Goal: Task Accomplishment & Management: Complete application form

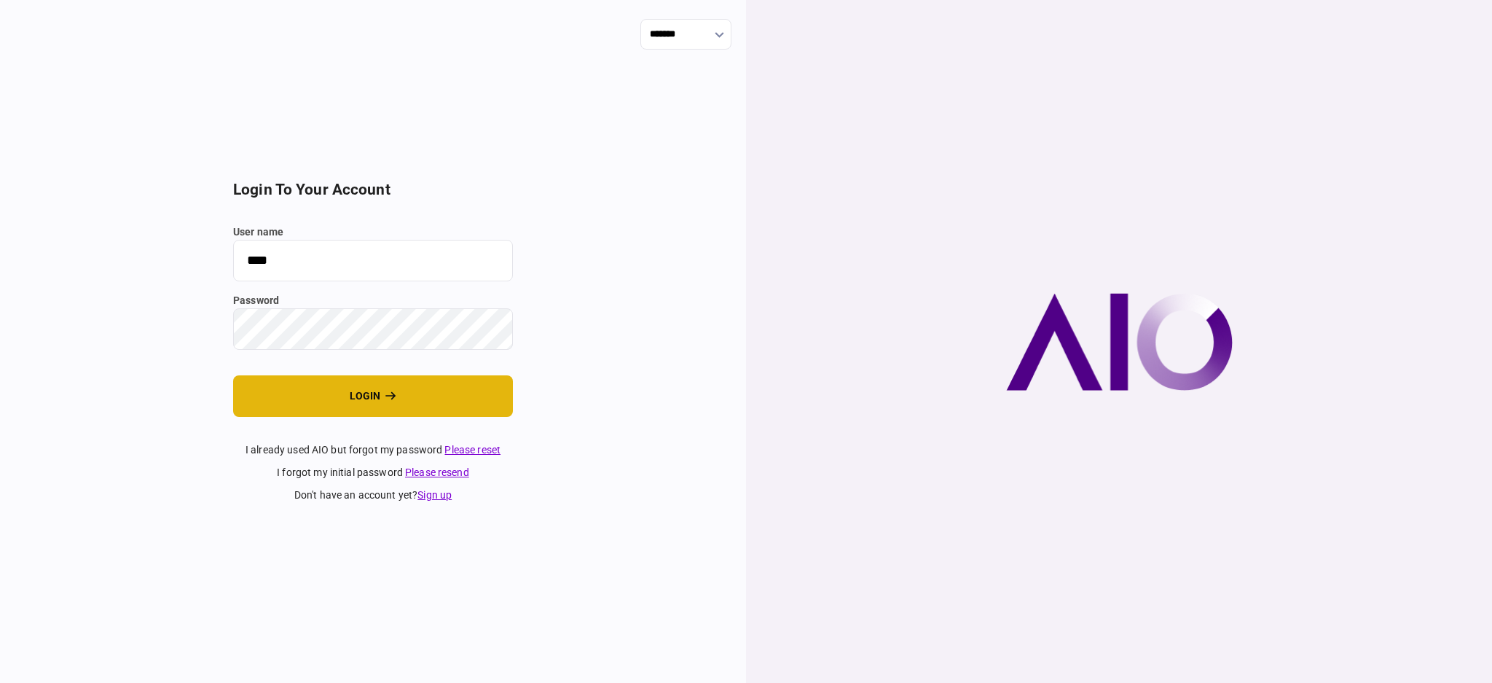
click at [339, 396] on button "login" at bounding box center [373, 396] width 280 height 42
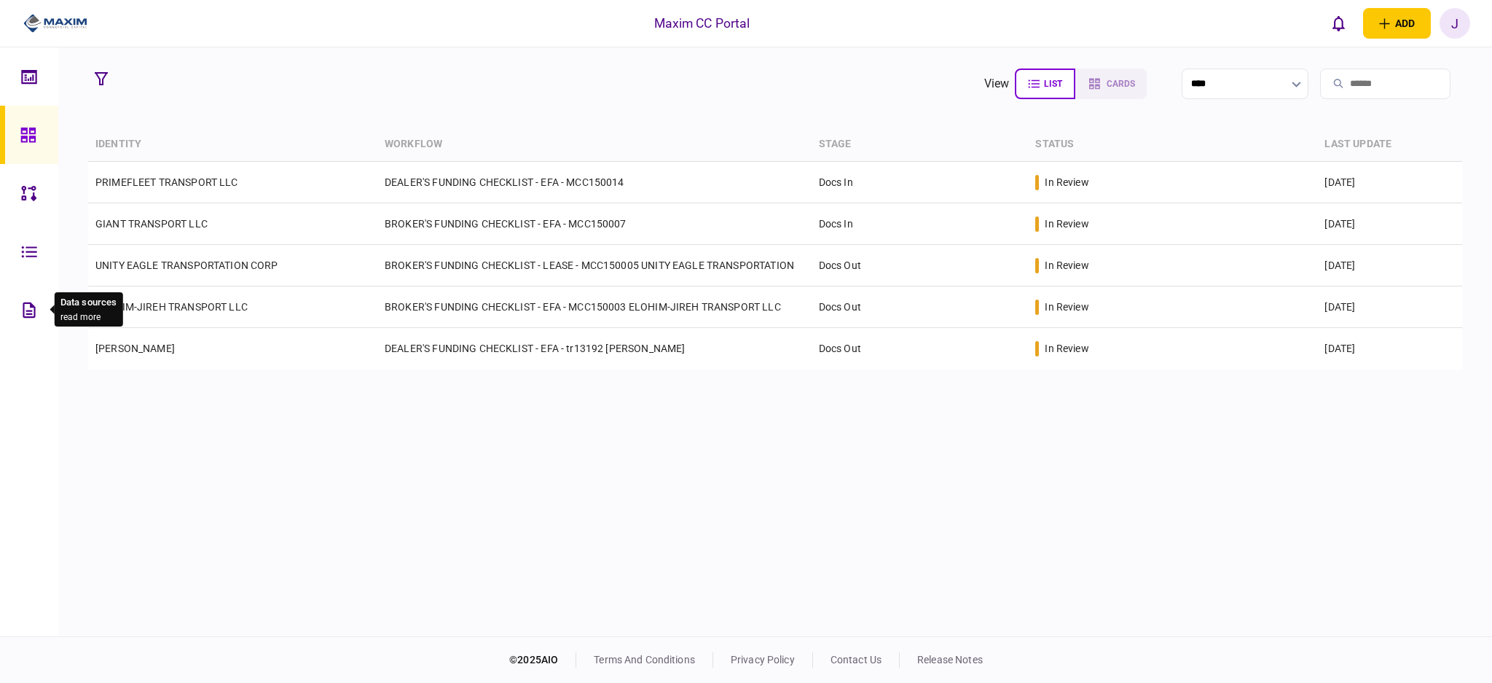
click at [34, 311] on icon at bounding box center [29, 309] width 12 height 15
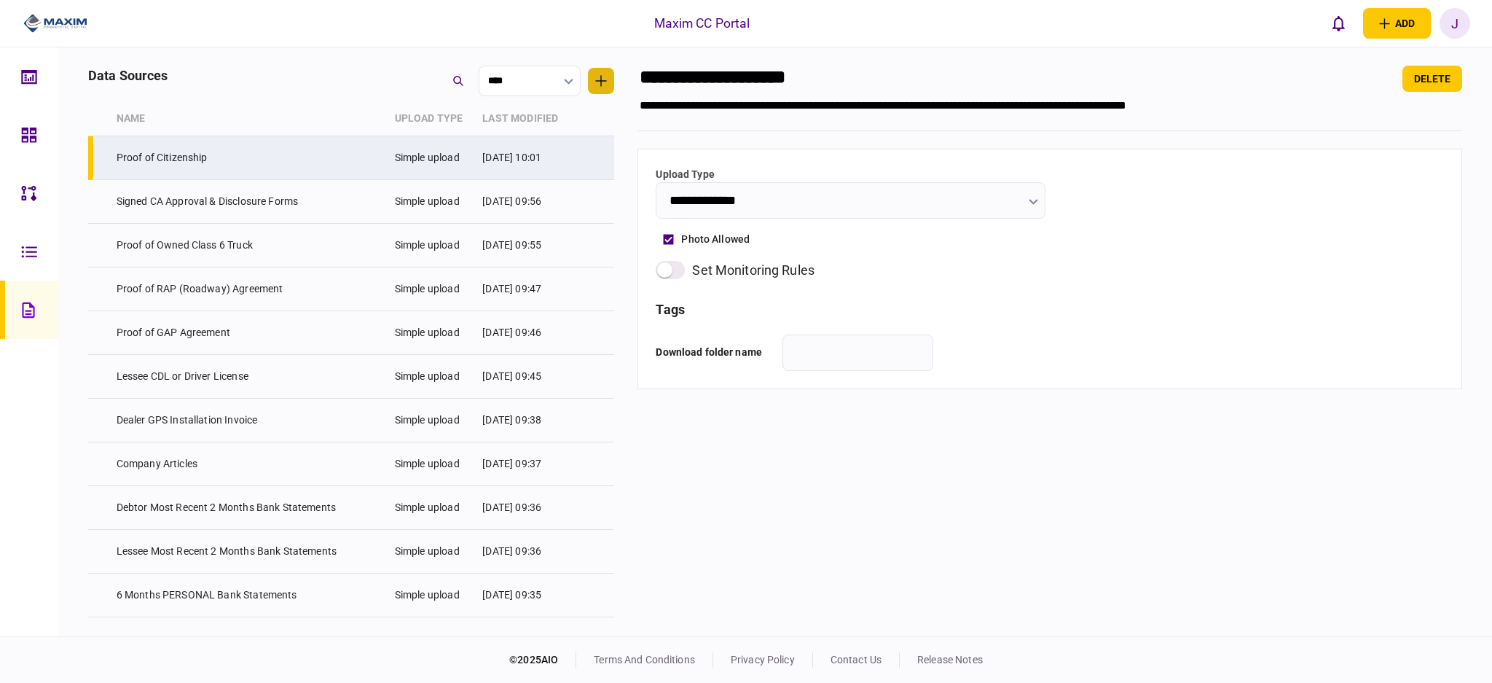
click at [601, 81] on icon "button" at bounding box center [601, 81] width 11 height 11
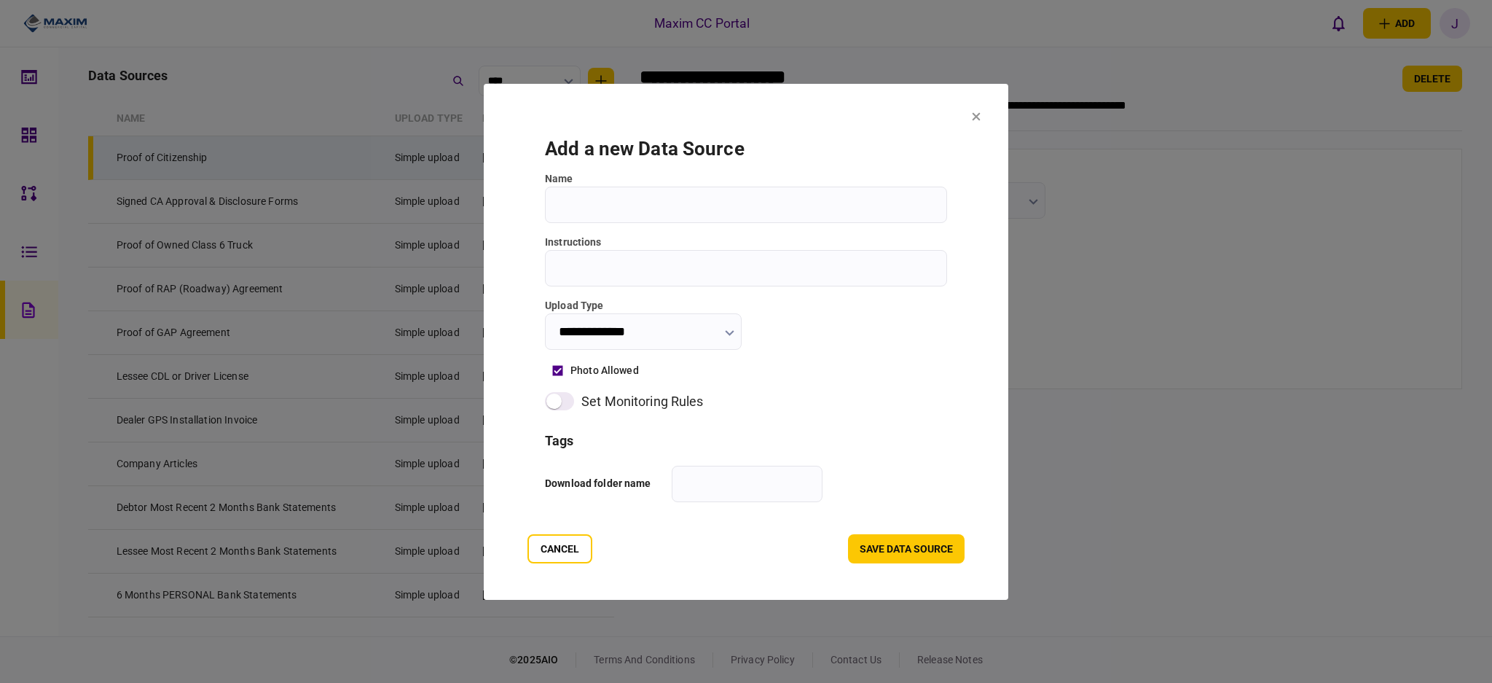
click at [600, 201] on input "Name" at bounding box center [746, 204] width 402 height 36
type input "**********"
click at [637, 269] on input "instructions" at bounding box center [746, 268] width 402 height 36
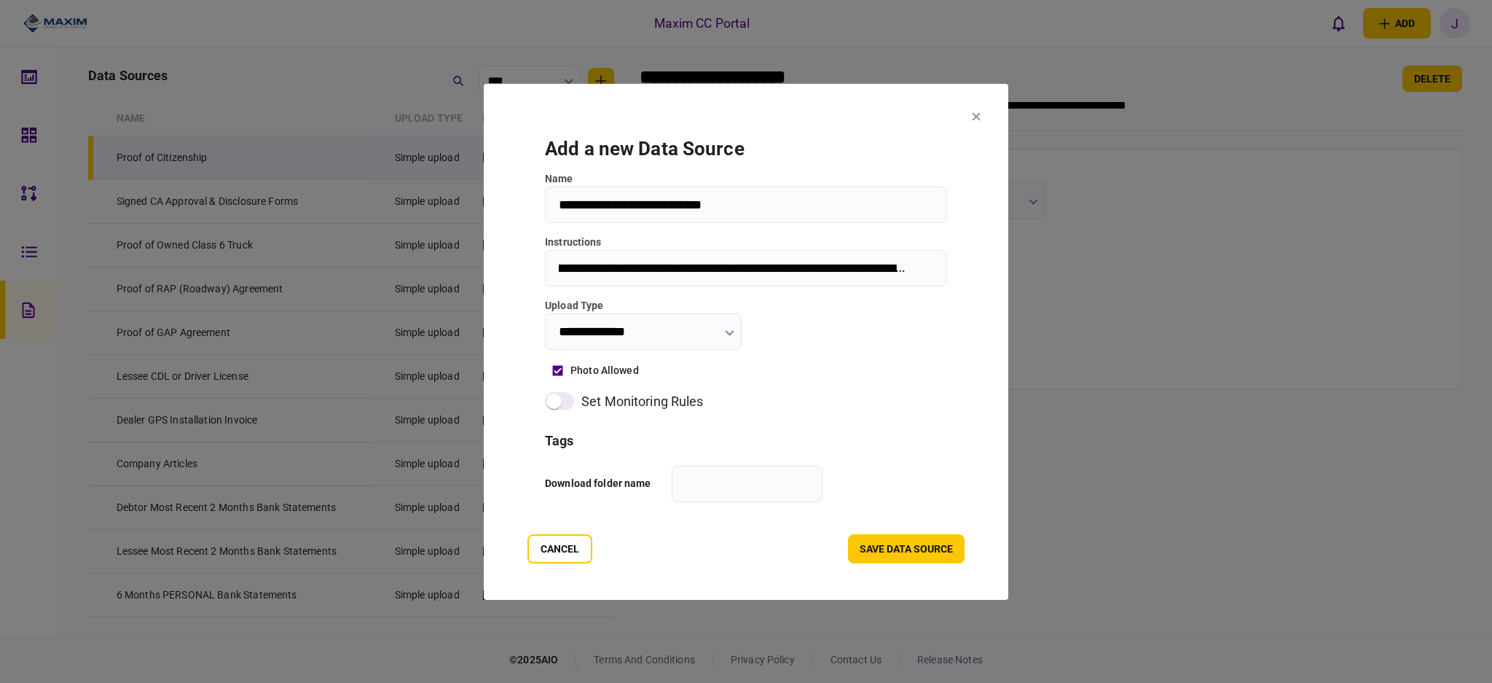
scroll to position [0, 87]
type input "**********"
click at [681, 474] on input "text" at bounding box center [747, 483] width 151 height 36
type input "**********"
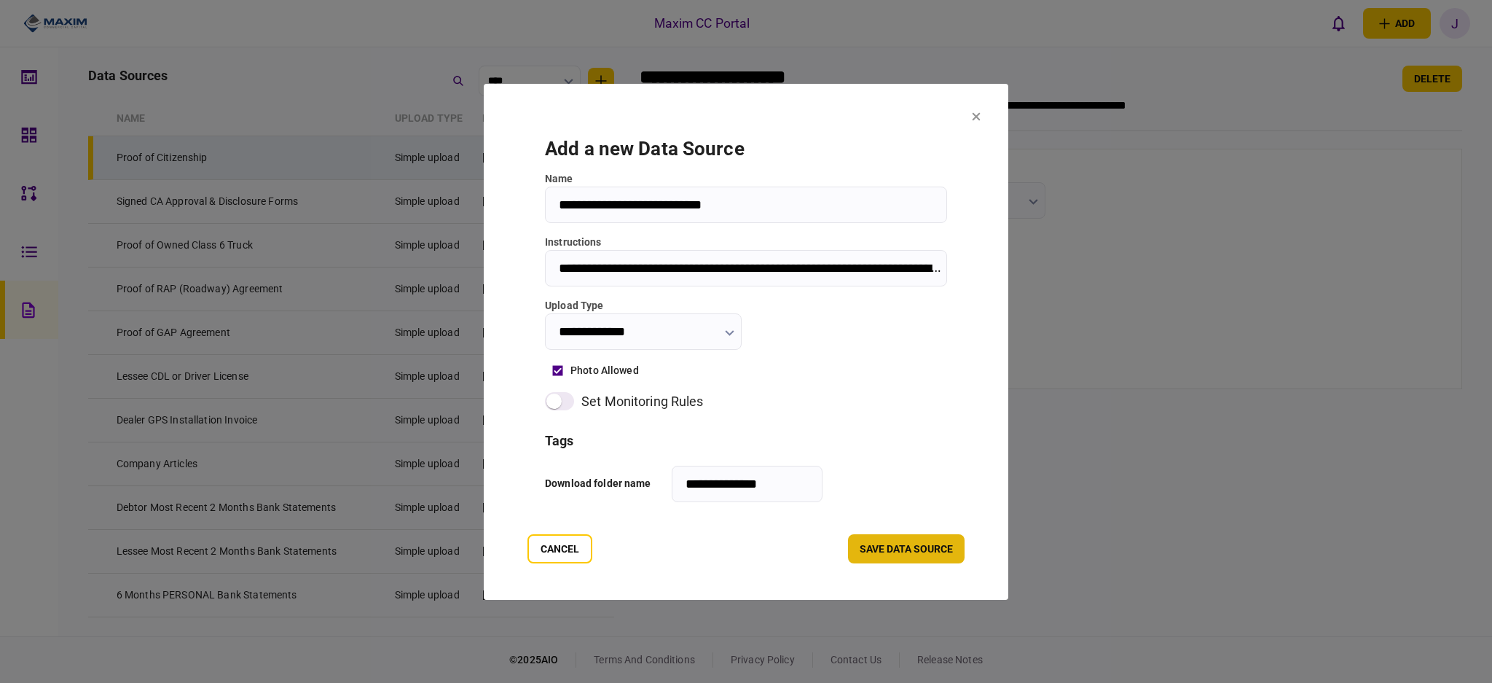
click at [927, 539] on button "Save data source" at bounding box center [906, 548] width 117 height 29
type input "**********"
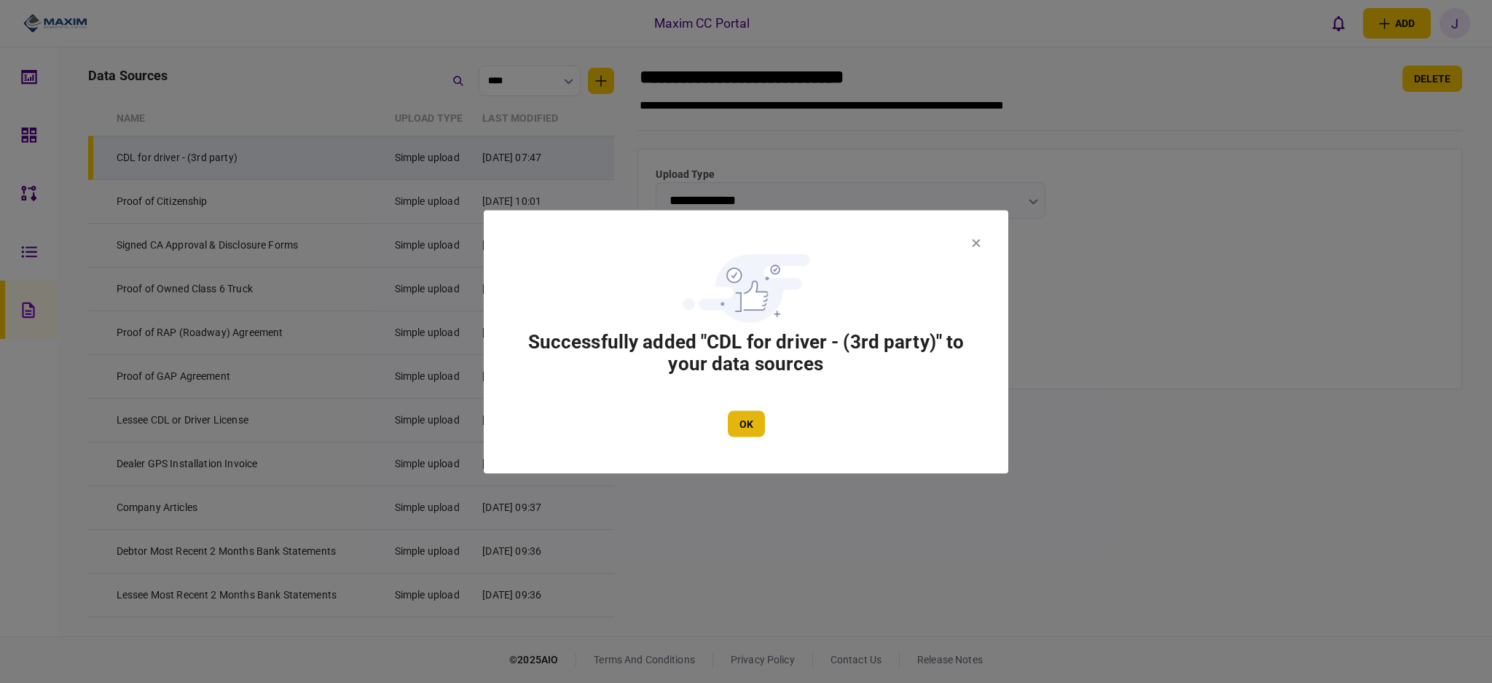
click at [735, 422] on button "OK" at bounding box center [746, 423] width 37 height 26
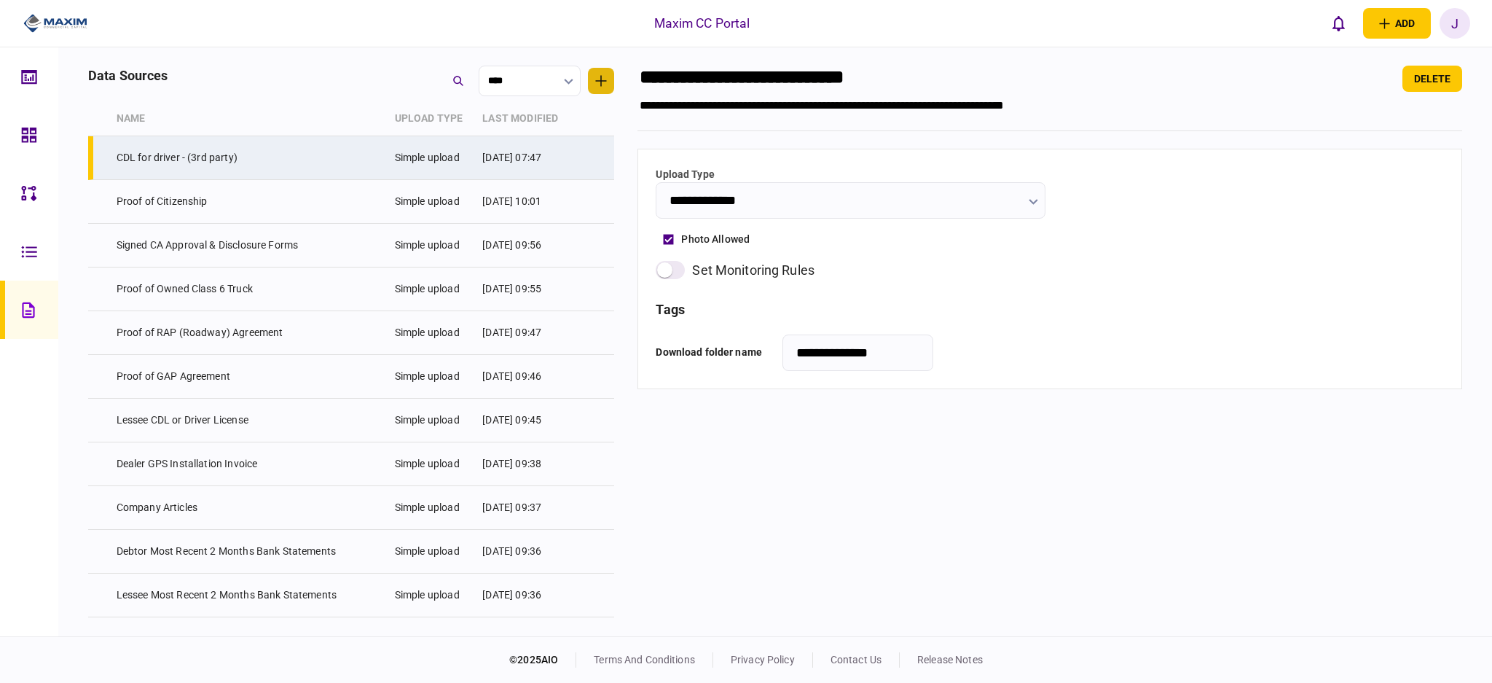
click at [601, 83] on icon "button" at bounding box center [601, 81] width 11 height 11
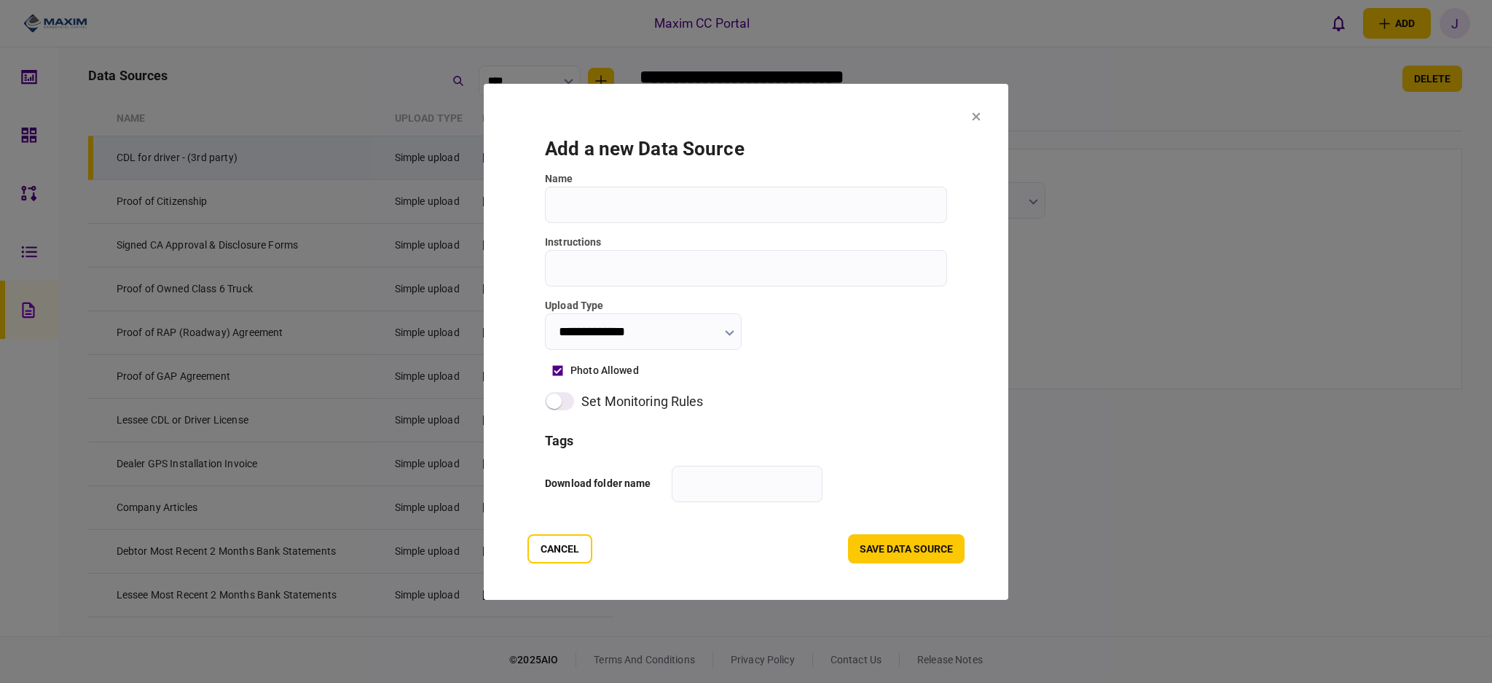
click at [613, 216] on input "Name" at bounding box center [746, 204] width 402 height 36
type input "**********"
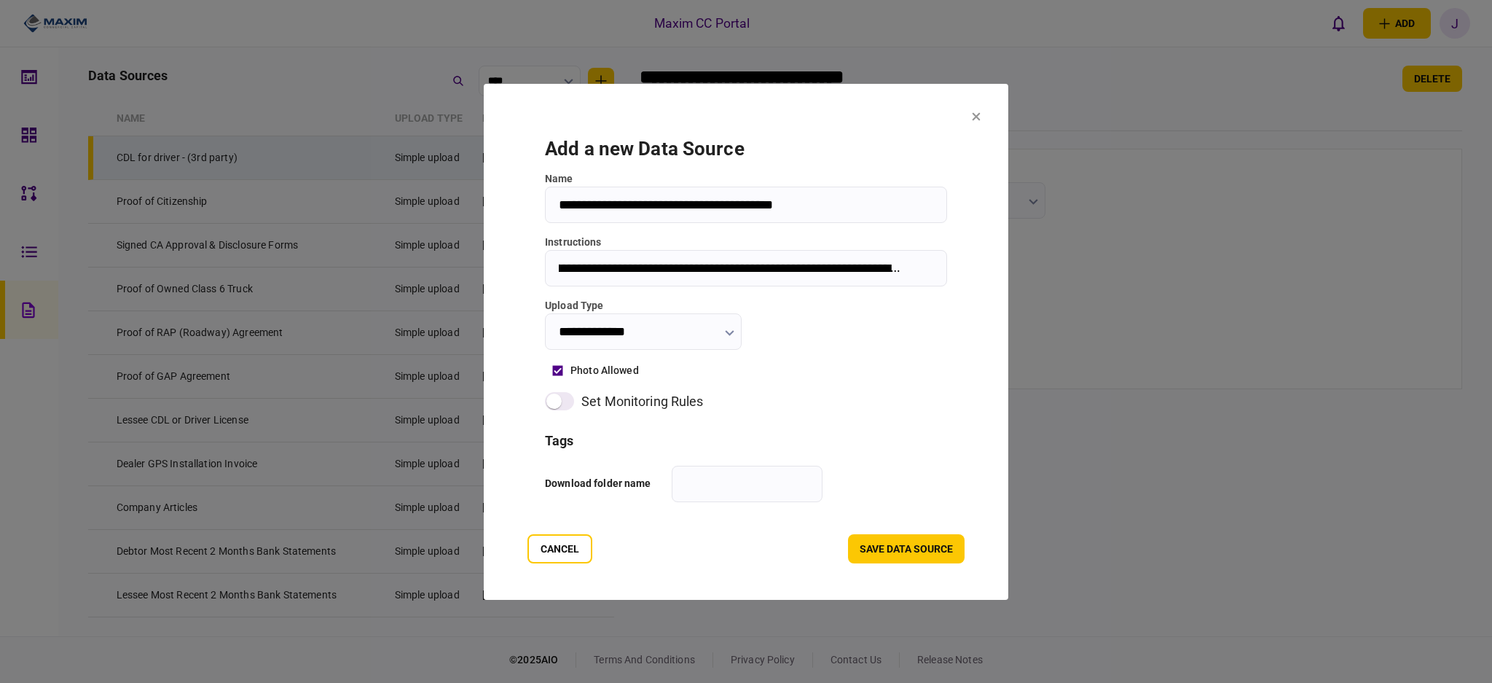
scroll to position [0, 117]
type input "**********"
click at [721, 503] on section "**********" at bounding box center [745, 319] width 437 height 399
click at [728, 486] on input "text" at bounding box center [747, 483] width 151 height 36
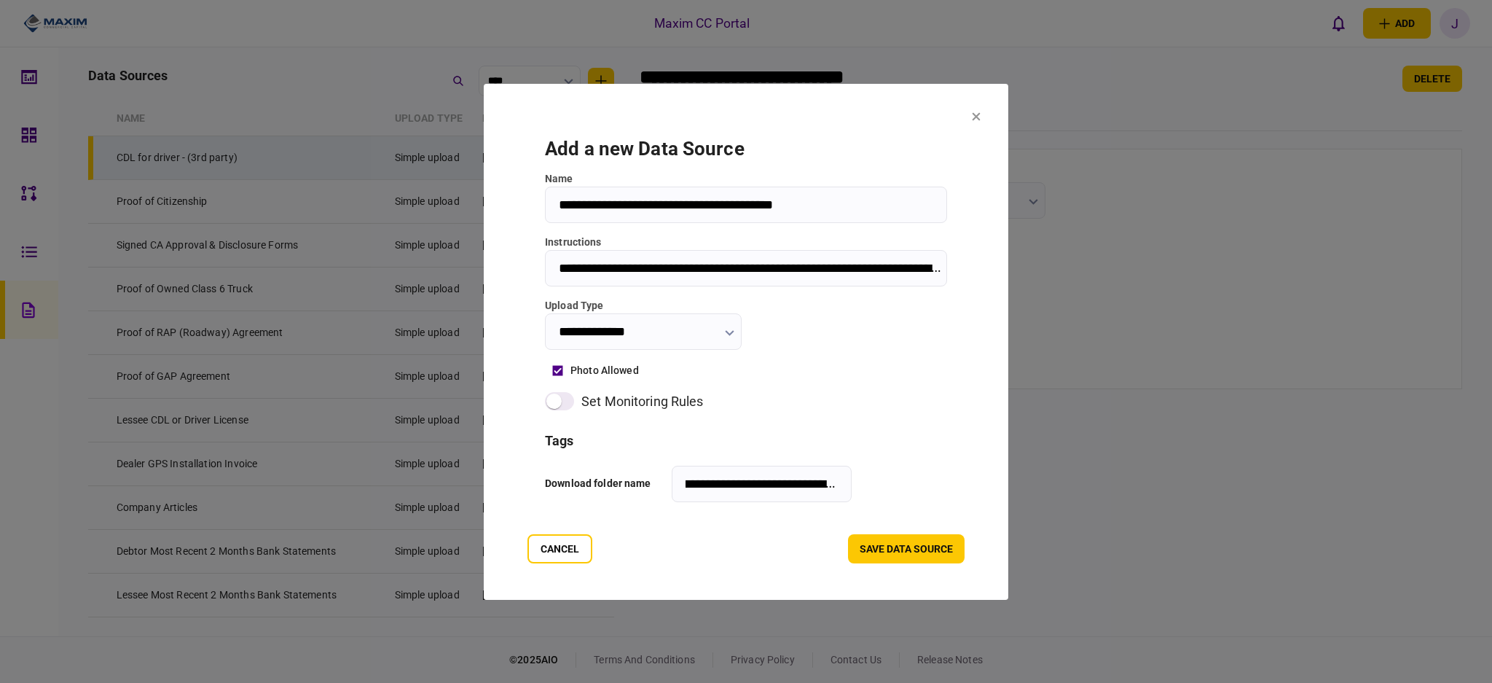
scroll to position [0, 55]
type input "**********"
click at [919, 552] on button "Save data source" at bounding box center [906, 548] width 117 height 29
type input "**********"
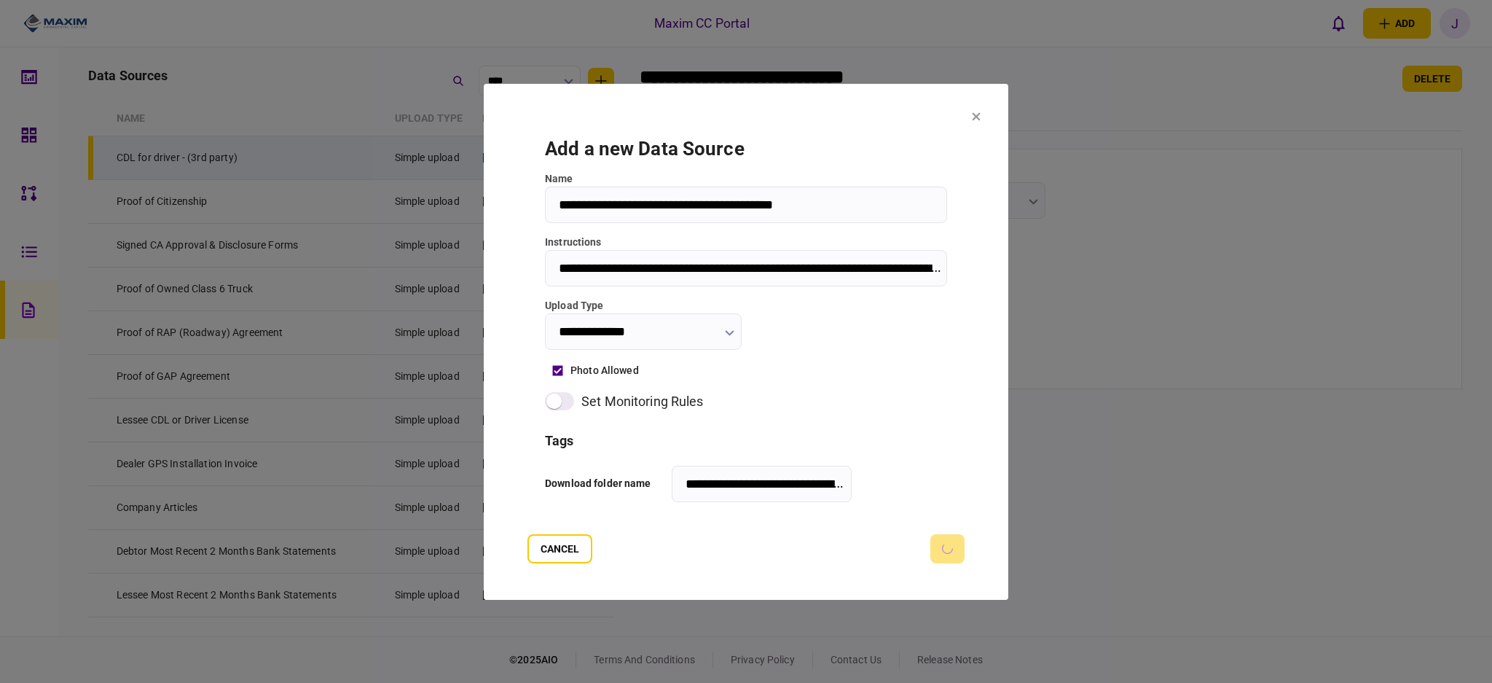
type input "**********"
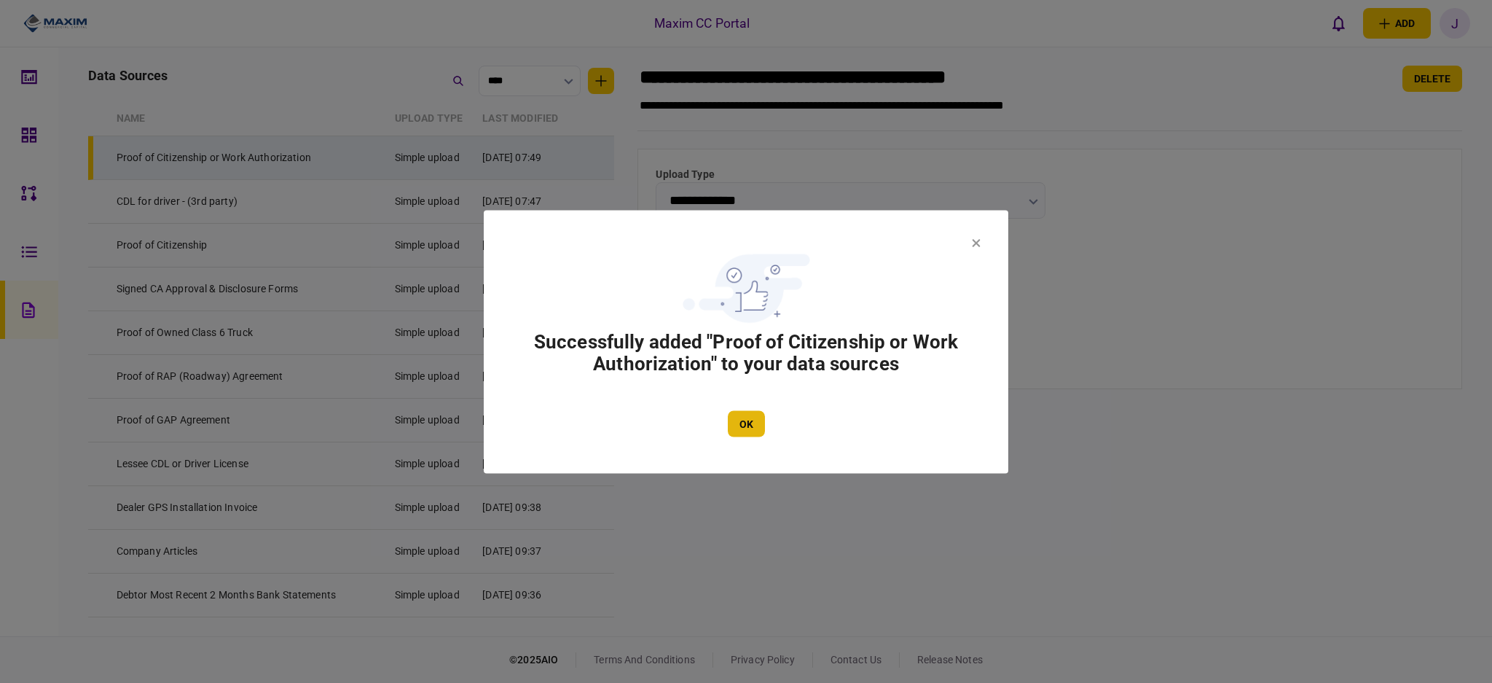
click at [743, 419] on button "OK" at bounding box center [746, 423] width 37 height 26
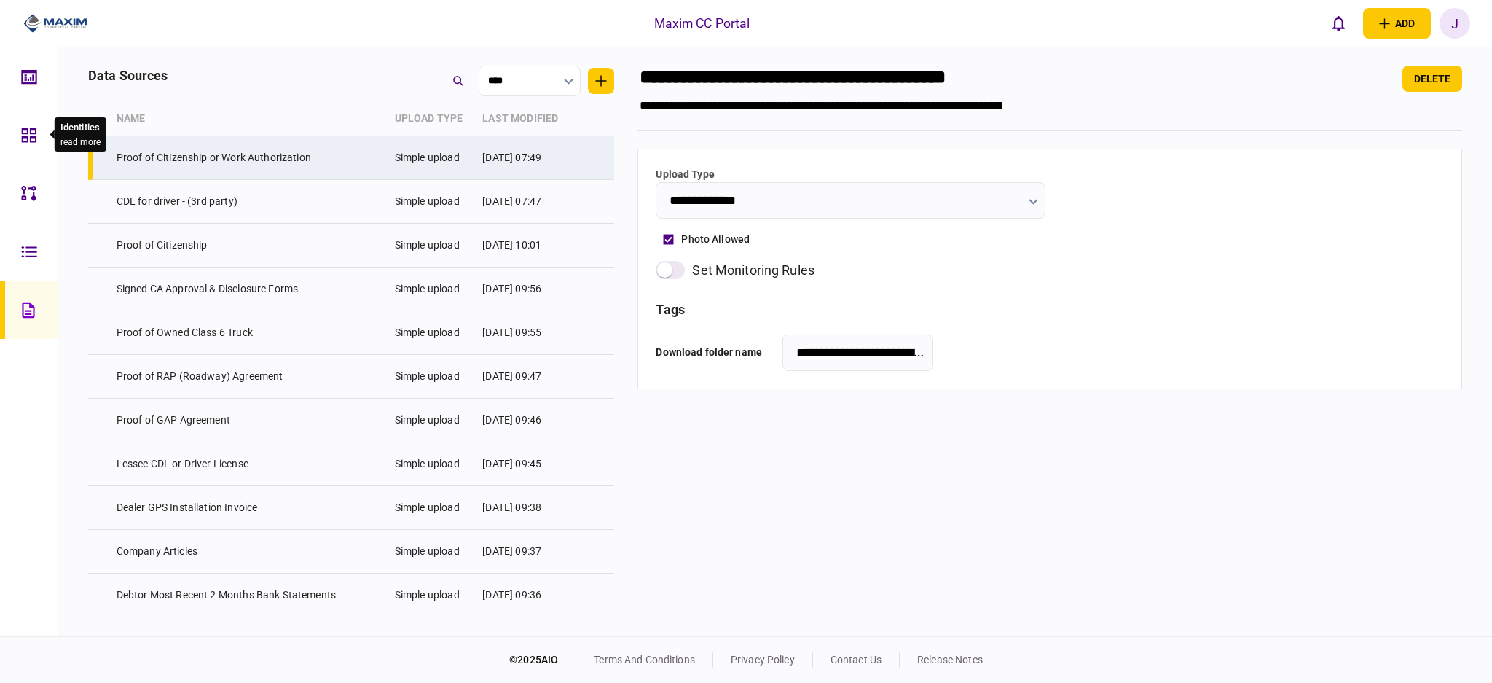
click at [25, 134] on icon at bounding box center [29, 135] width 16 height 17
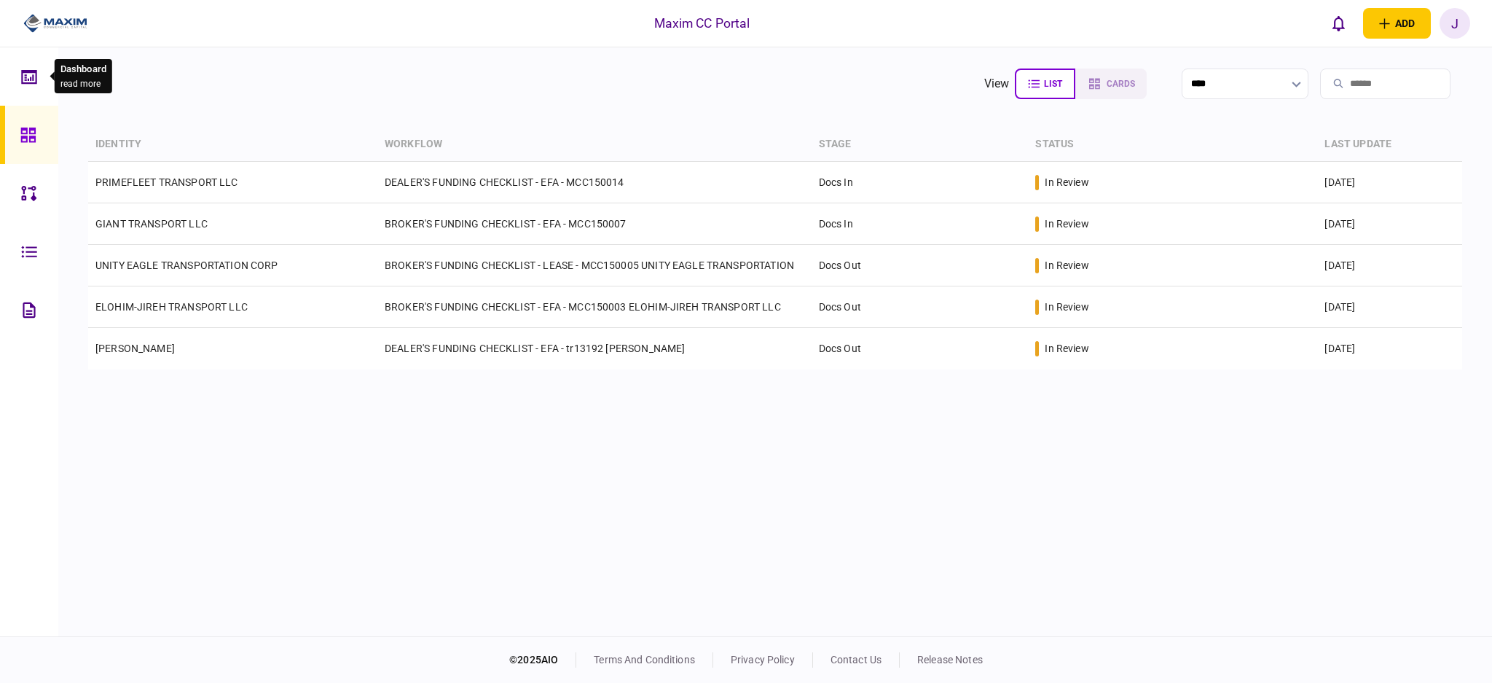
click at [29, 82] on icon at bounding box center [28, 76] width 15 height 14
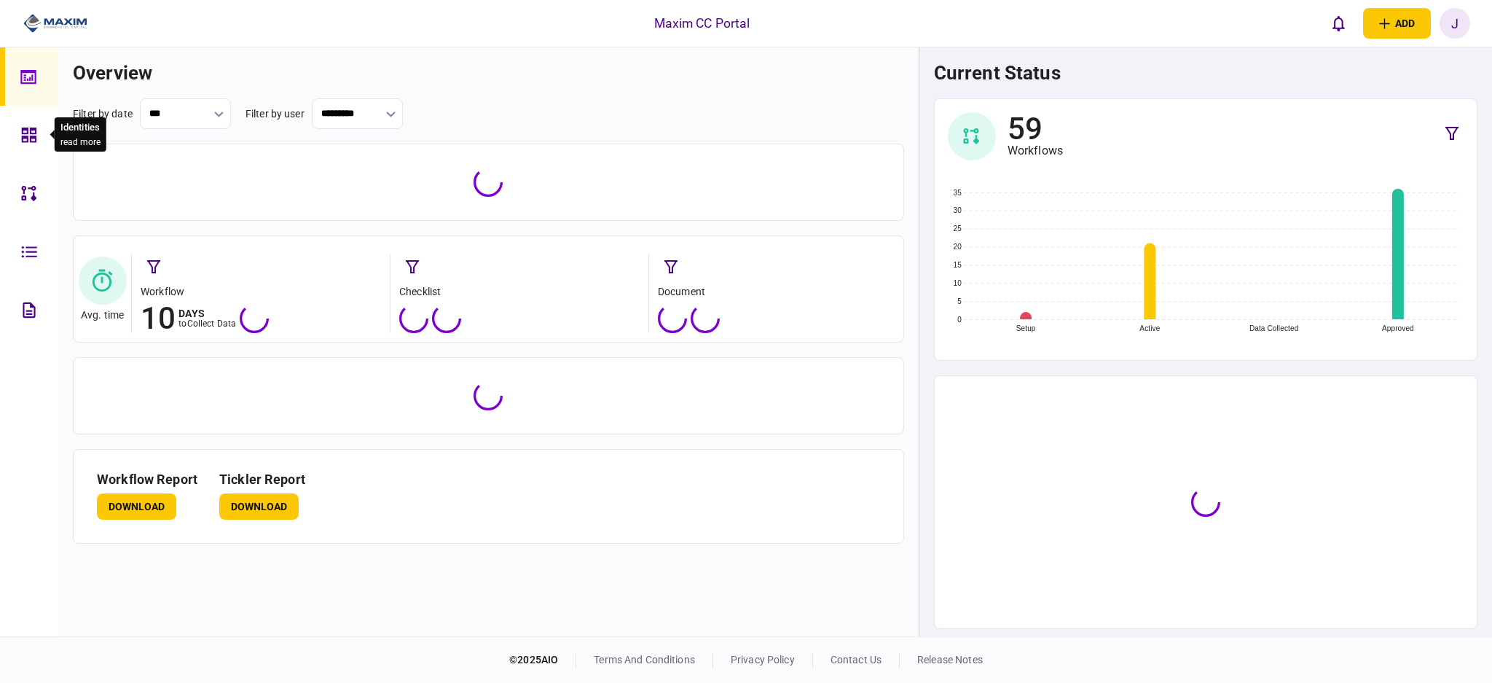
click at [42, 144] on div at bounding box center [32, 135] width 23 height 58
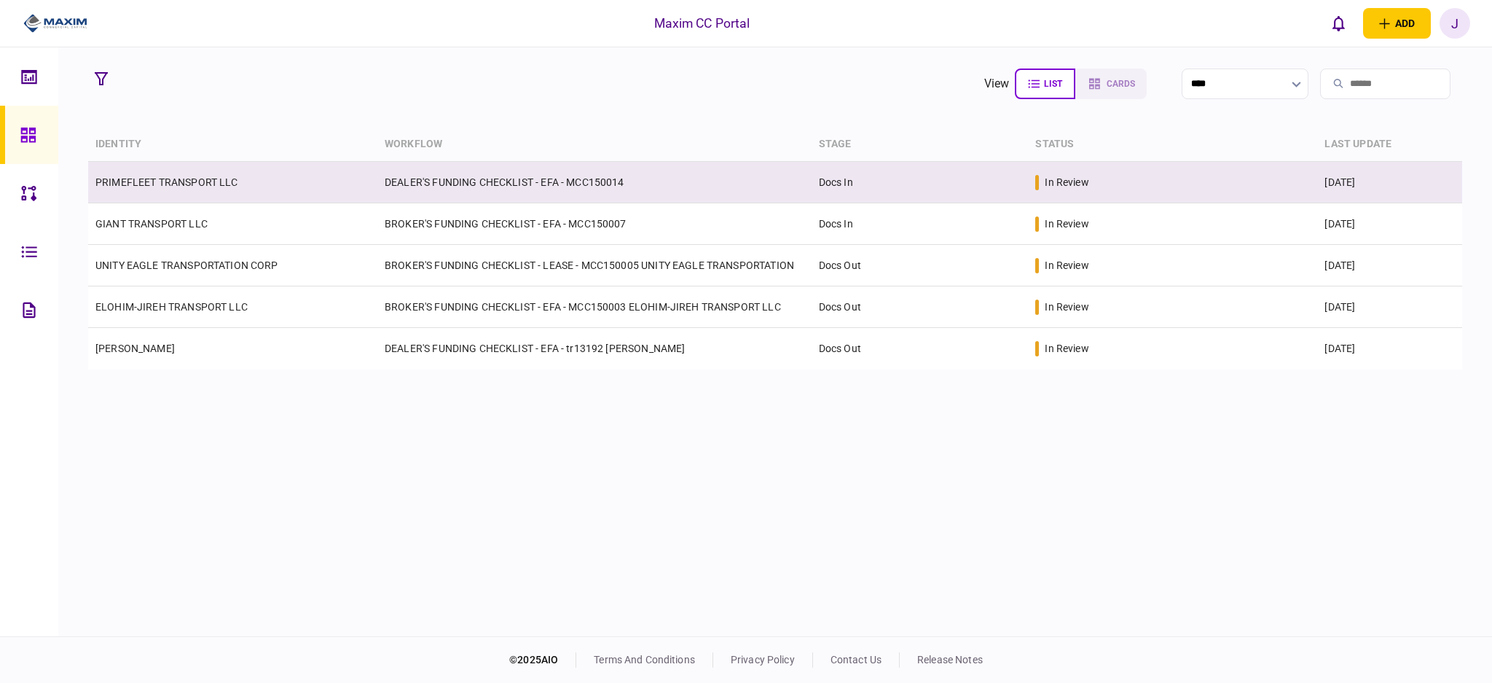
click at [194, 185] on link "PRIMEFLEET TRANSPORT LLC" at bounding box center [166, 182] width 143 height 12
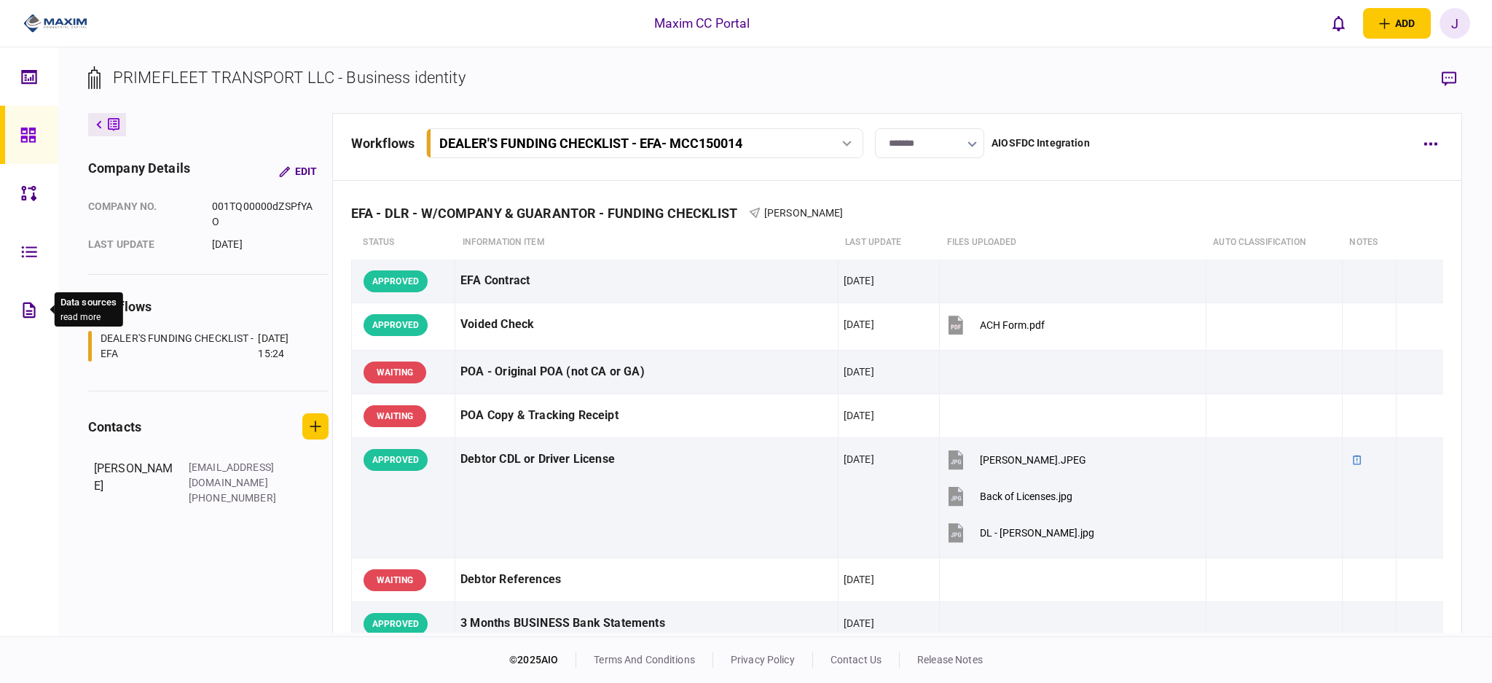
click at [27, 316] on icon at bounding box center [29, 309] width 12 height 15
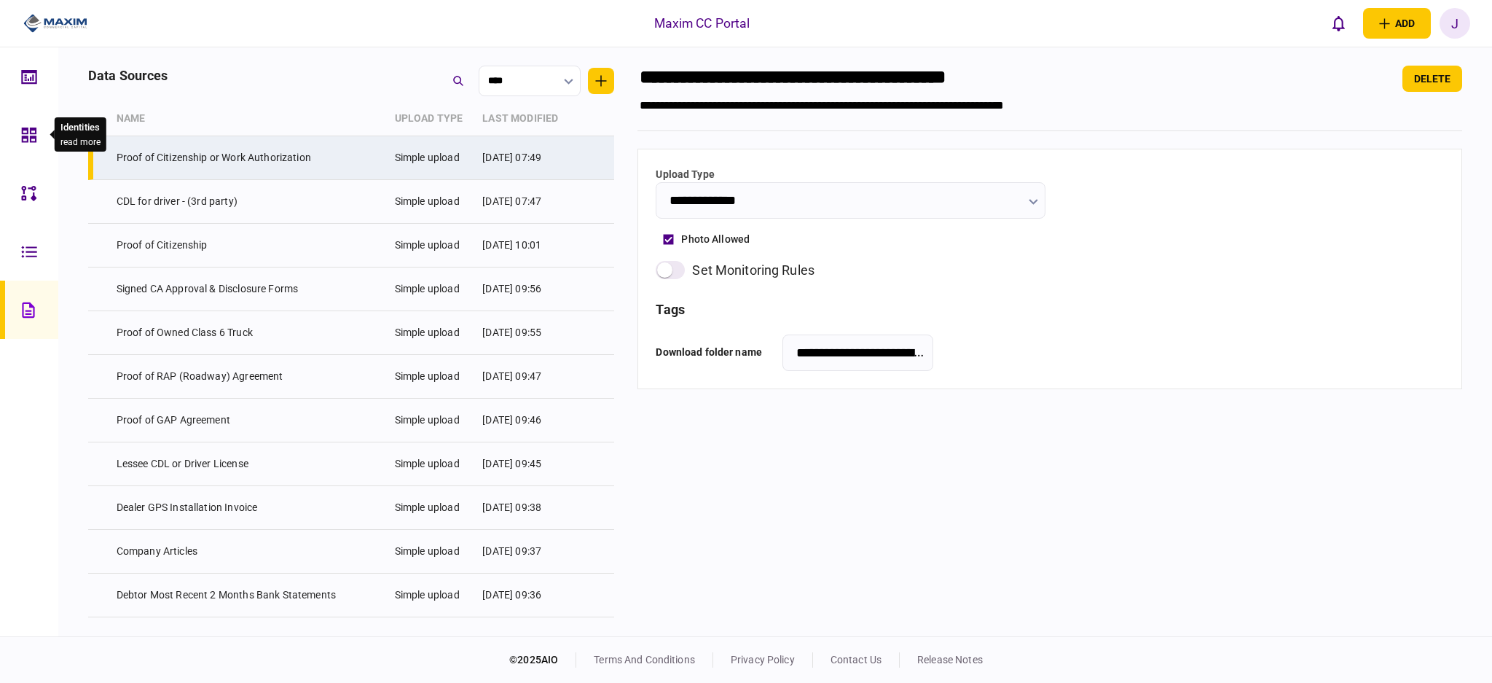
click at [24, 111] on div at bounding box center [32, 135] width 23 height 58
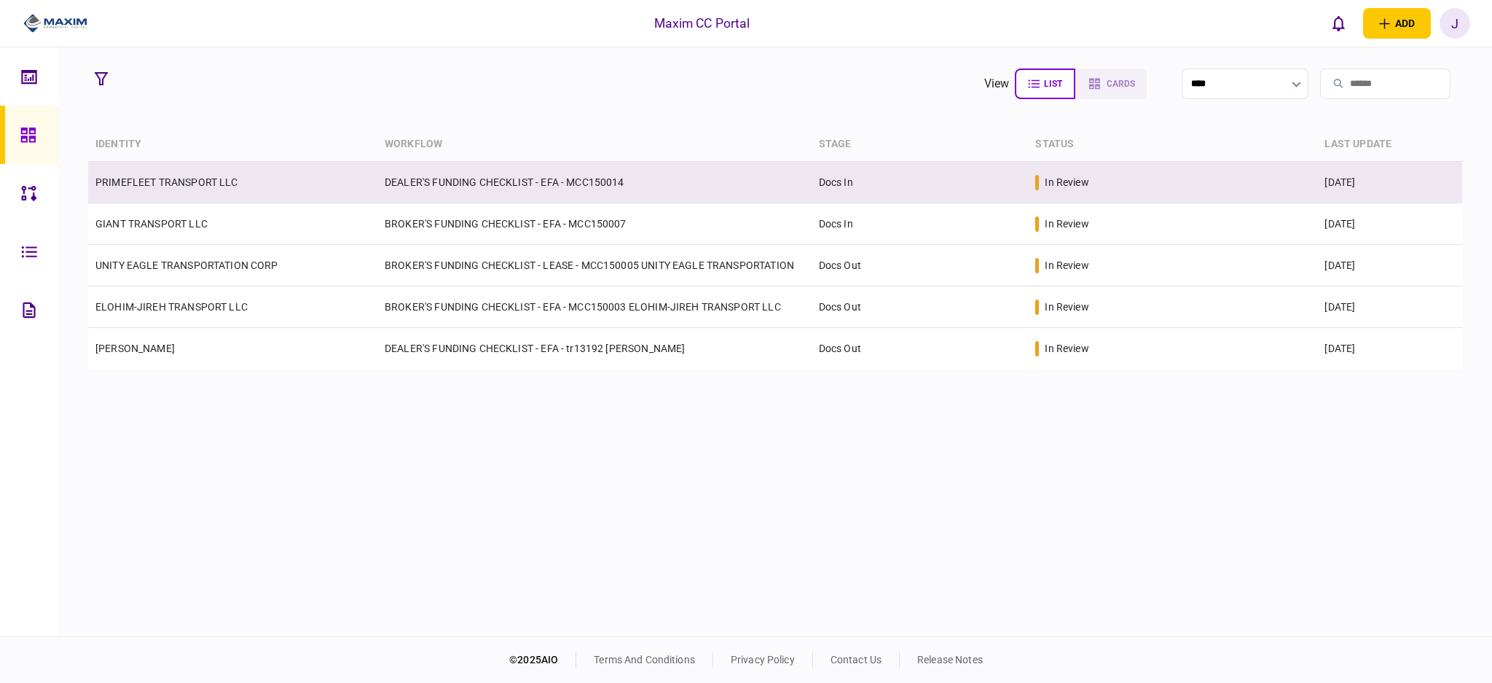
click at [184, 192] on td "PRIMEFLEET TRANSPORT LLC" at bounding box center [232, 183] width 289 height 42
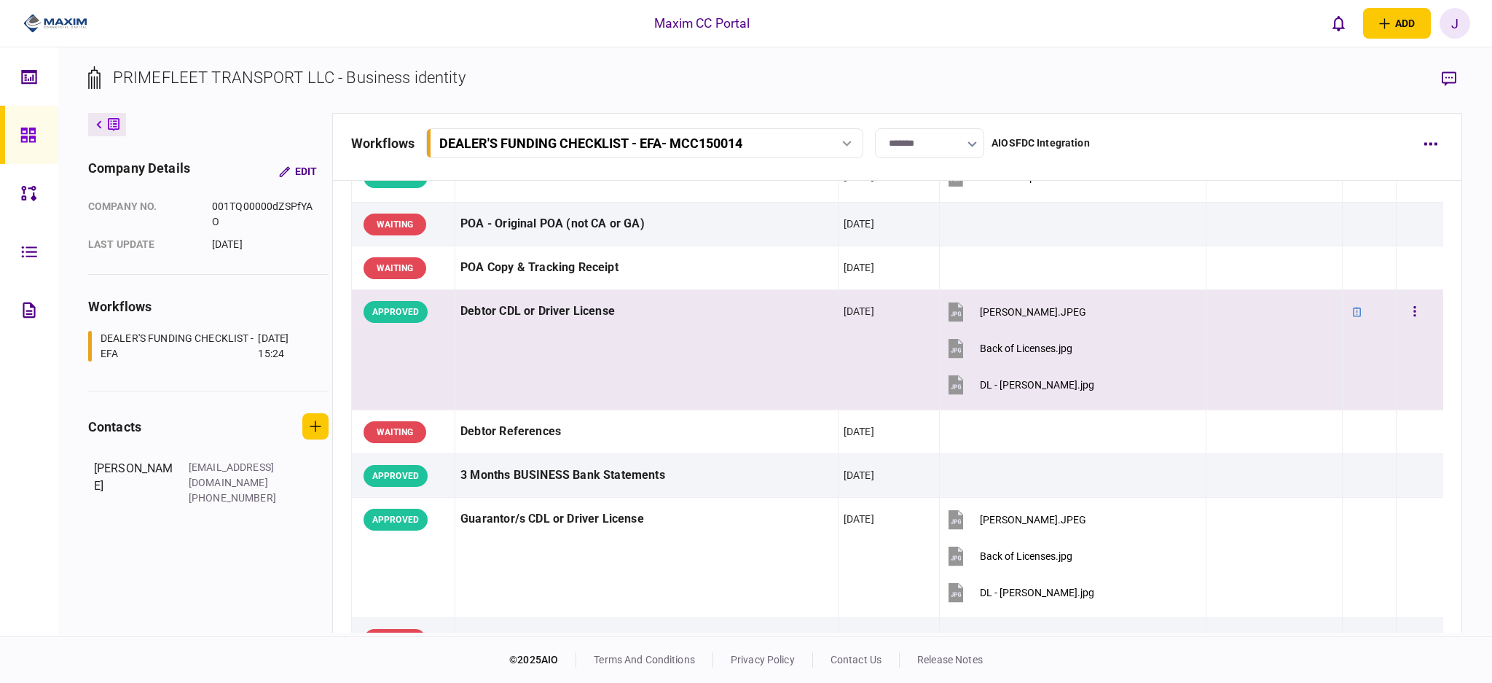
scroll to position [194, 0]
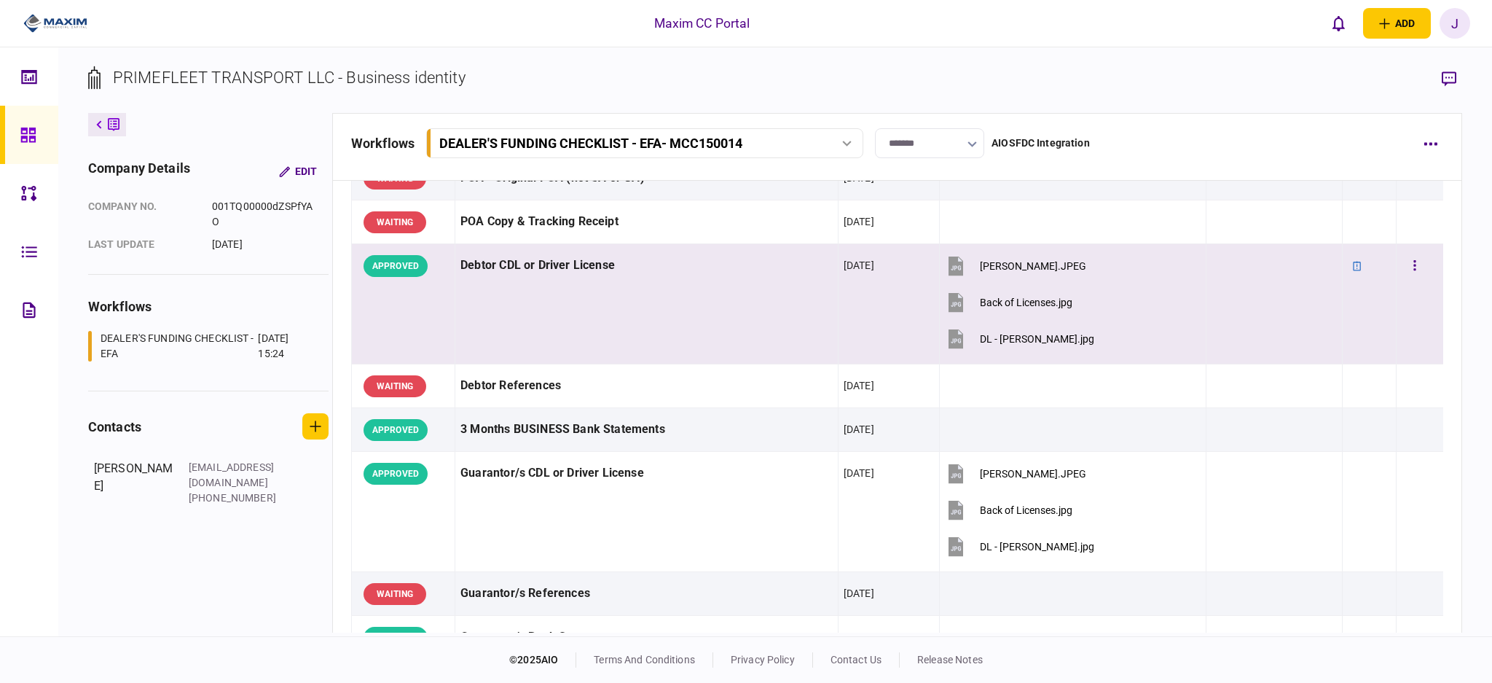
click at [492, 283] on td "Debtor CDL or Driver License" at bounding box center [646, 304] width 383 height 120
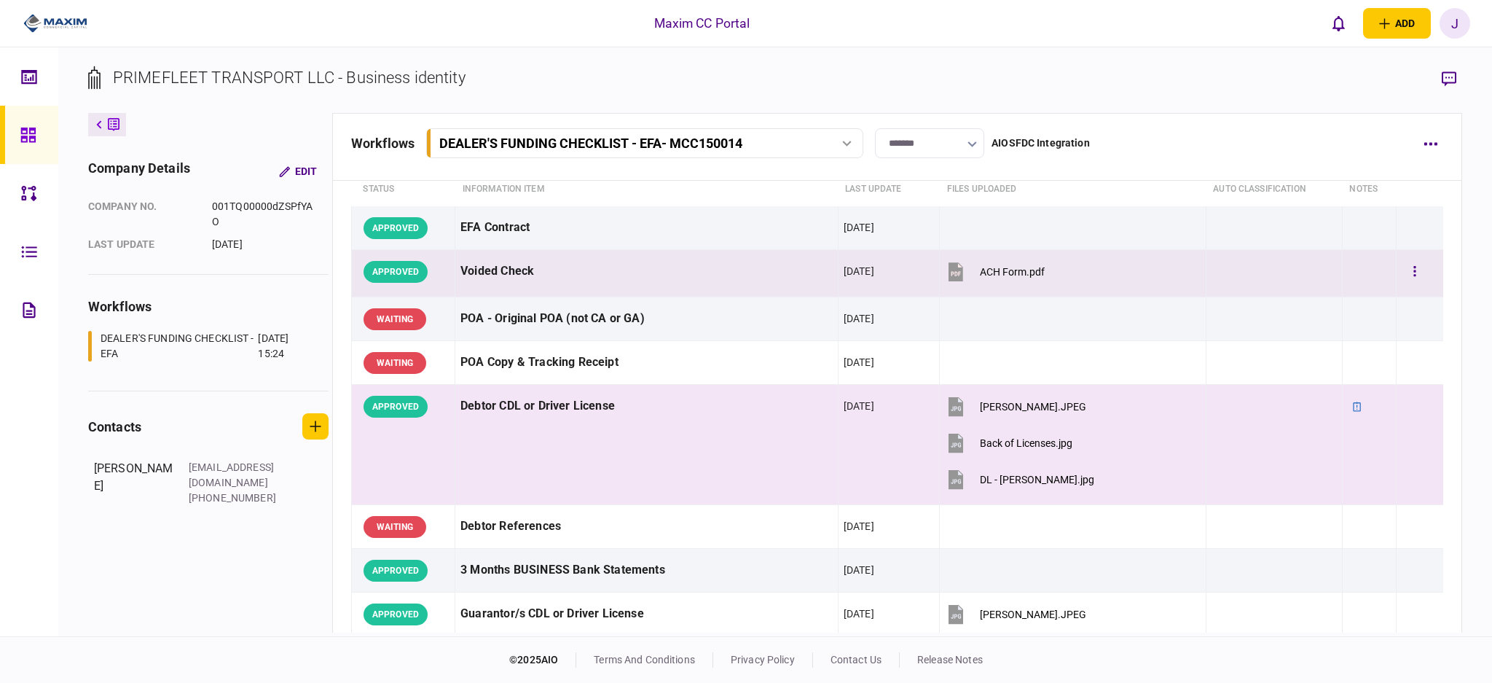
scroll to position [0, 0]
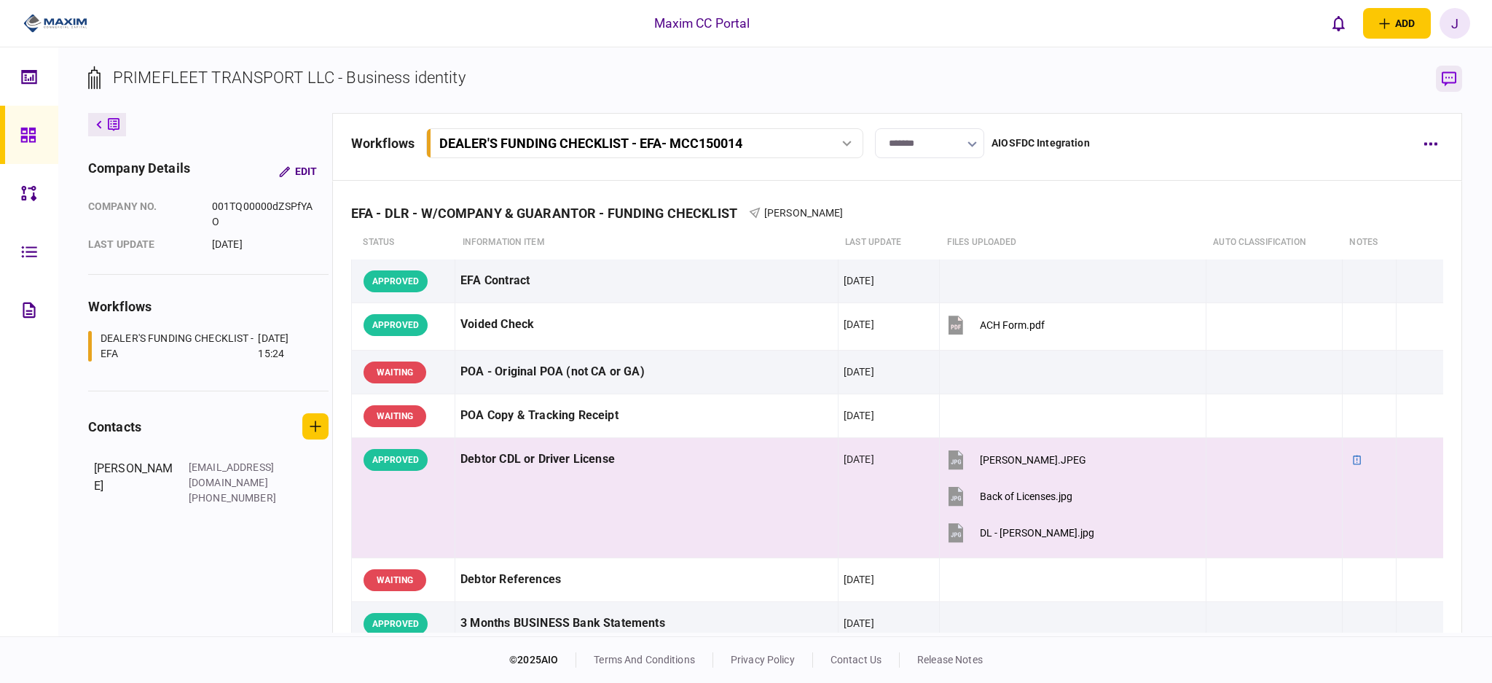
click at [1436, 76] on button "button" at bounding box center [1449, 79] width 26 height 26
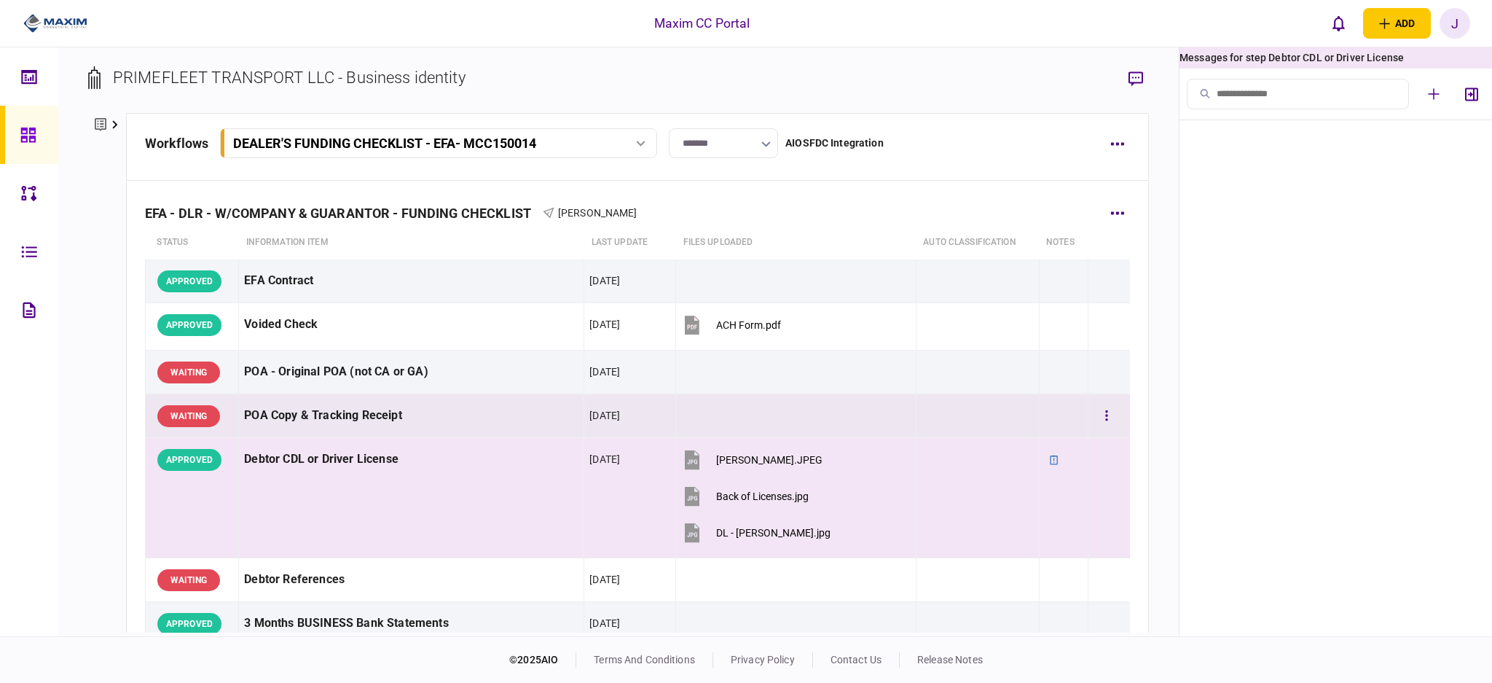
click at [297, 412] on div "POA Copy & Tracking Receipt" at bounding box center [411, 415] width 334 height 33
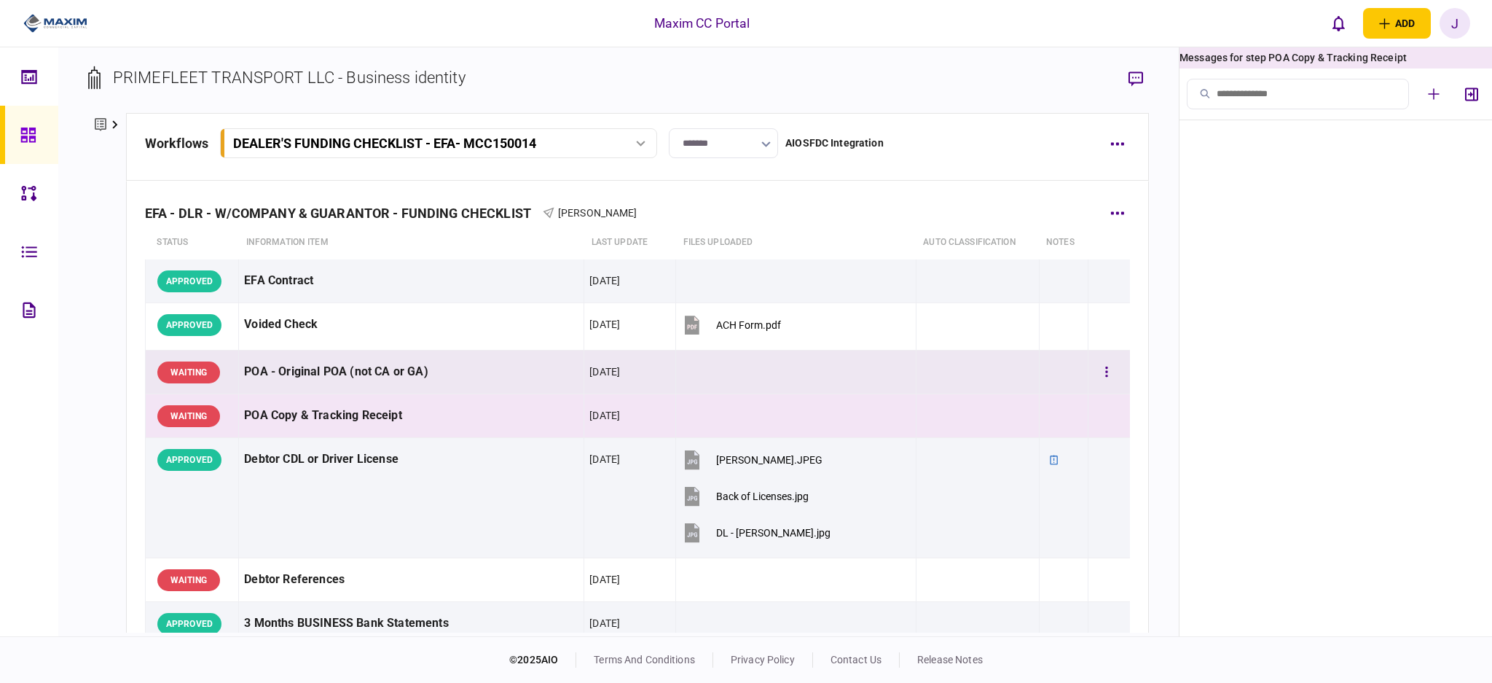
click at [310, 376] on div "POA - Original POA (not CA or GA)" at bounding box center [411, 371] width 334 height 33
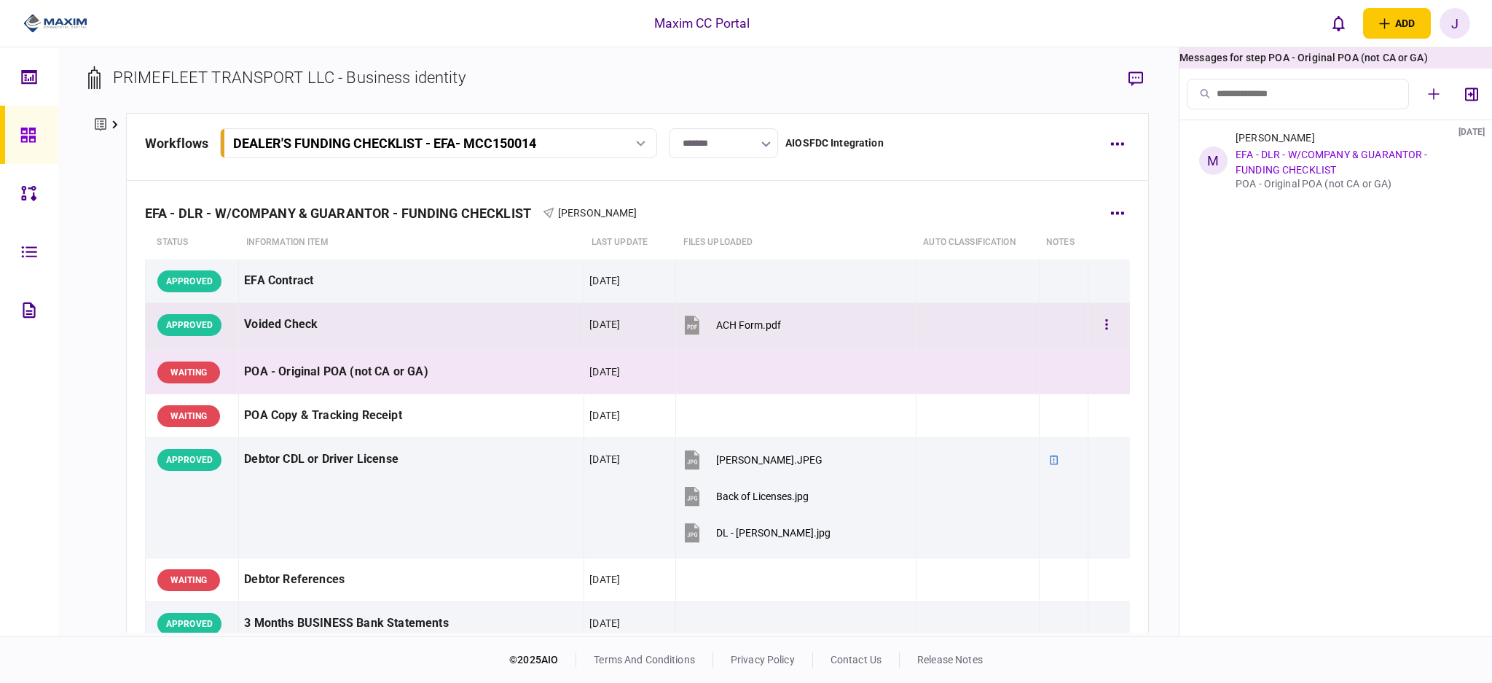
click at [344, 324] on div "Voided Check" at bounding box center [411, 324] width 334 height 33
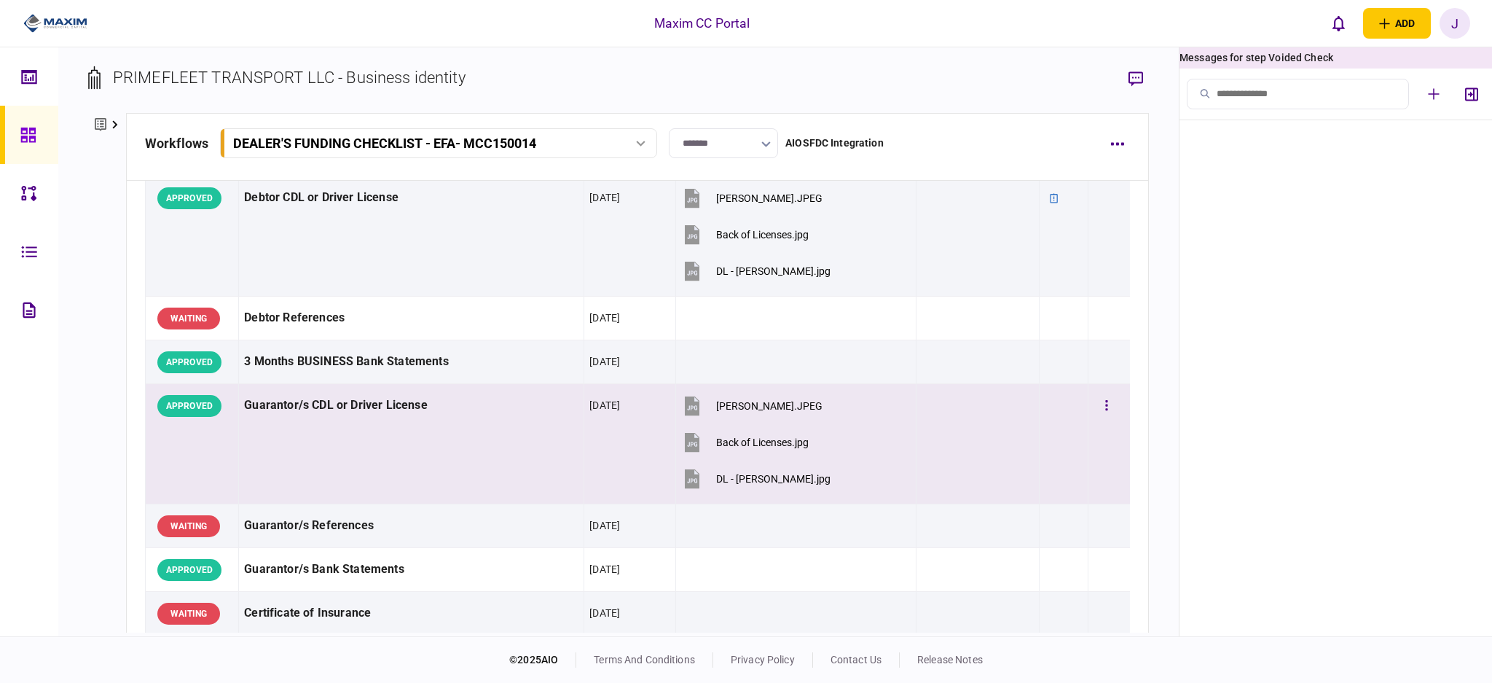
scroll to position [291, 0]
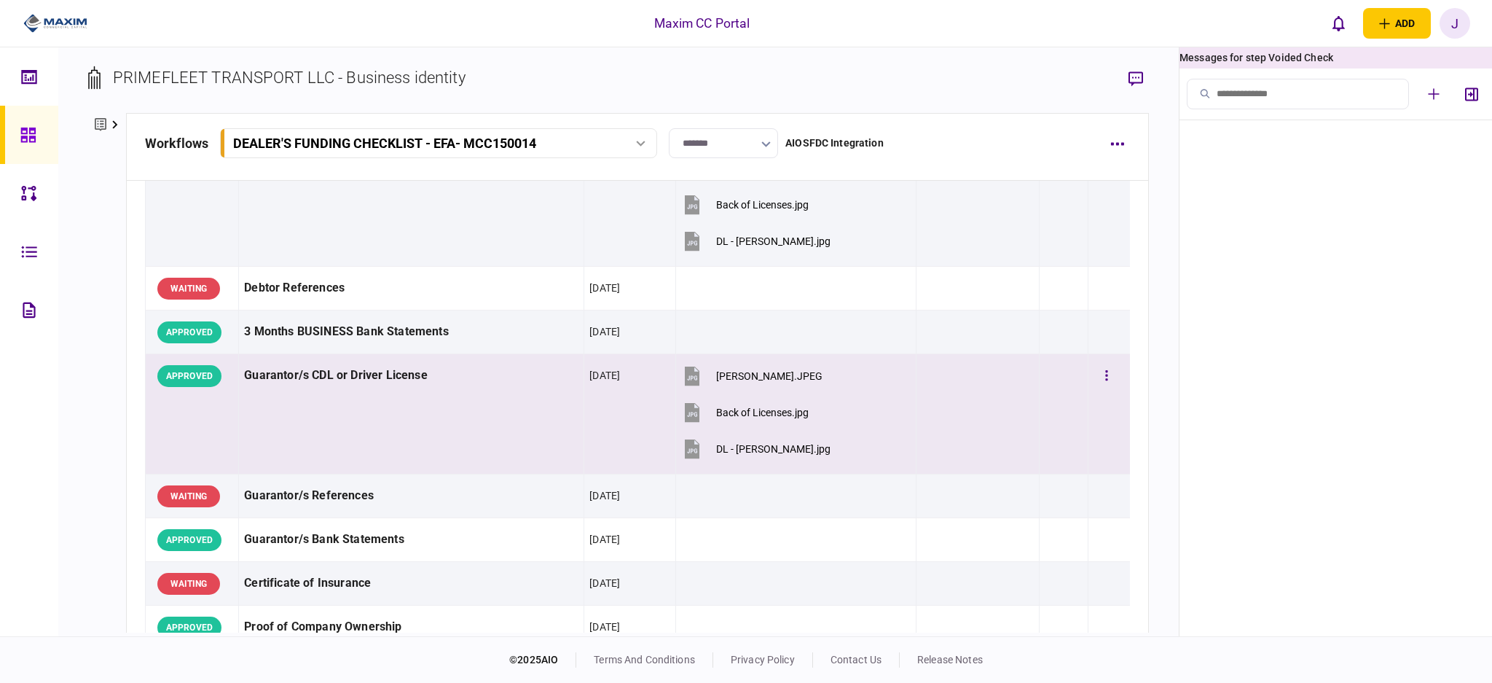
click at [350, 338] on div "3 Months BUSINESS Bank Statements" at bounding box center [411, 331] width 334 height 33
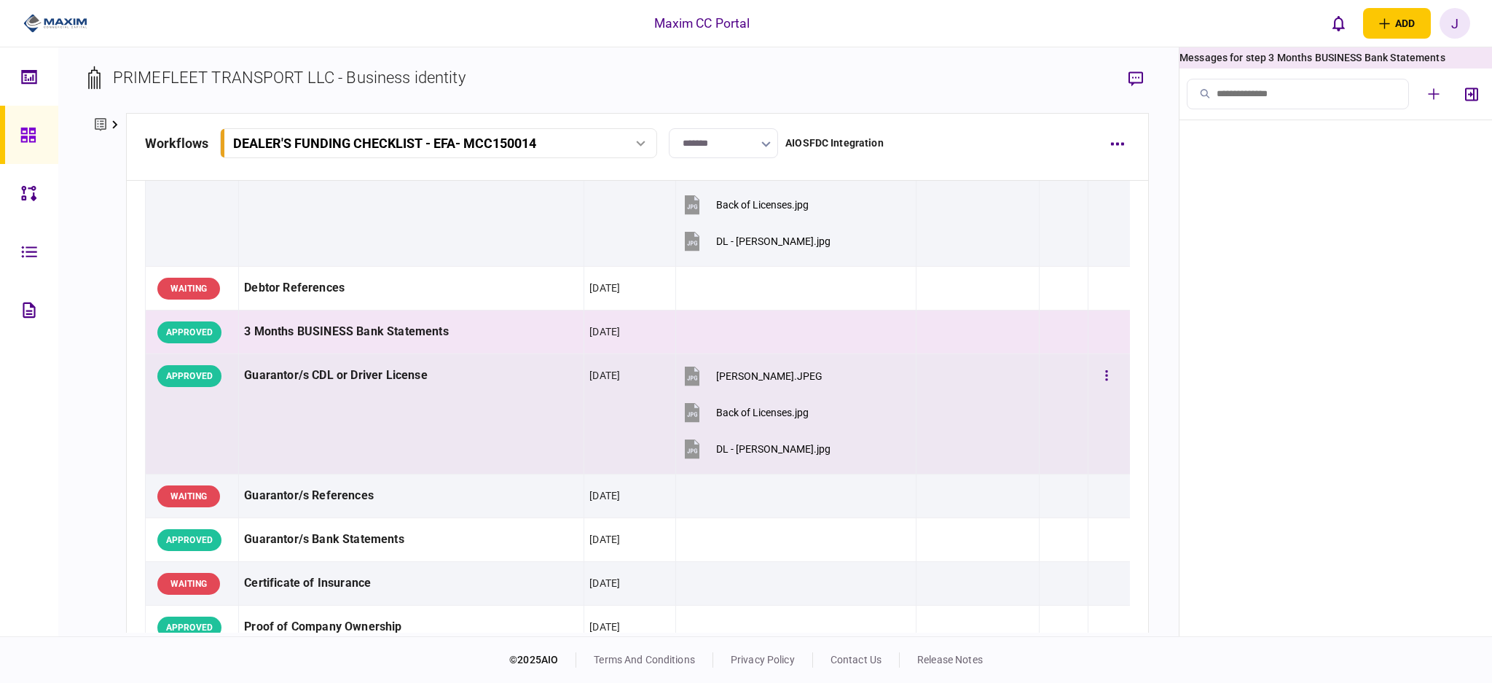
click at [341, 371] on div "Guarantor/s CDL or Driver License" at bounding box center [411, 375] width 334 height 33
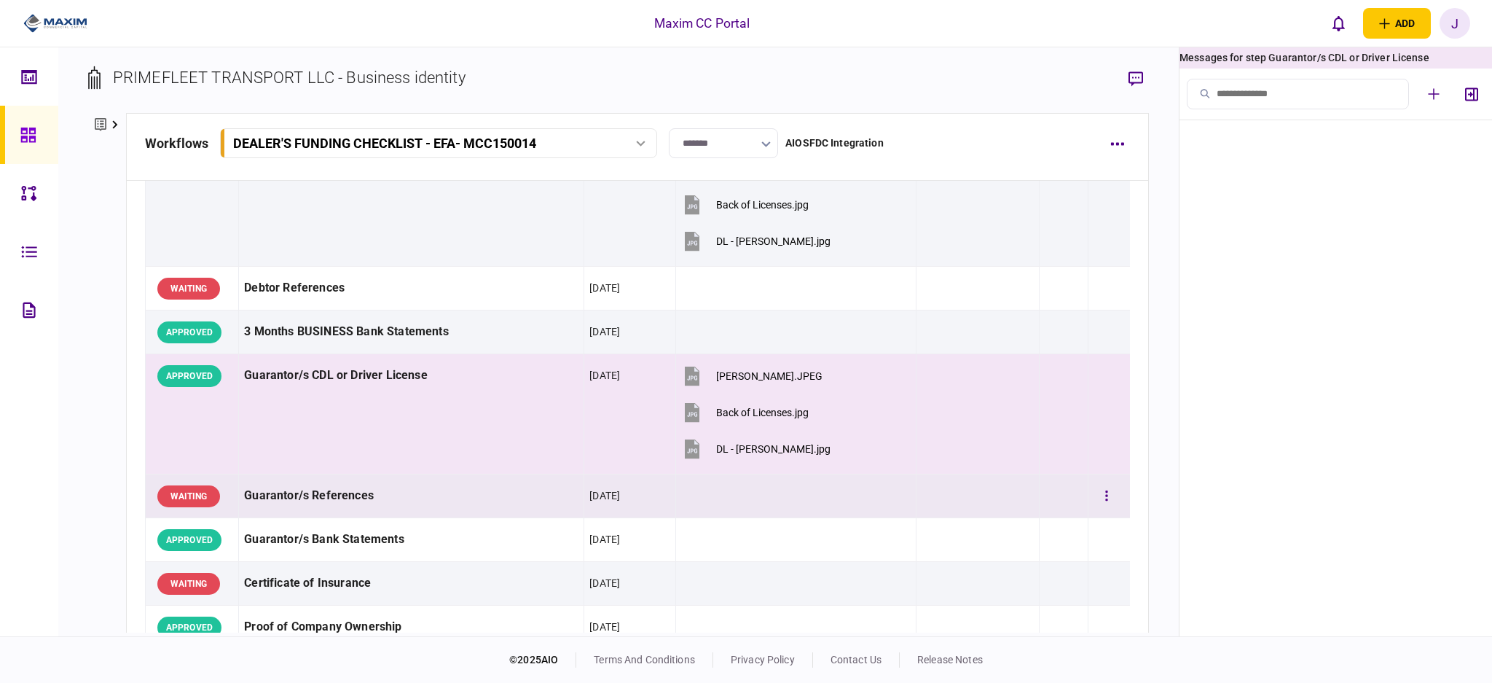
click at [331, 492] on div "Guarantor/s References" at bounding box center [411, 495] width 334 height 33
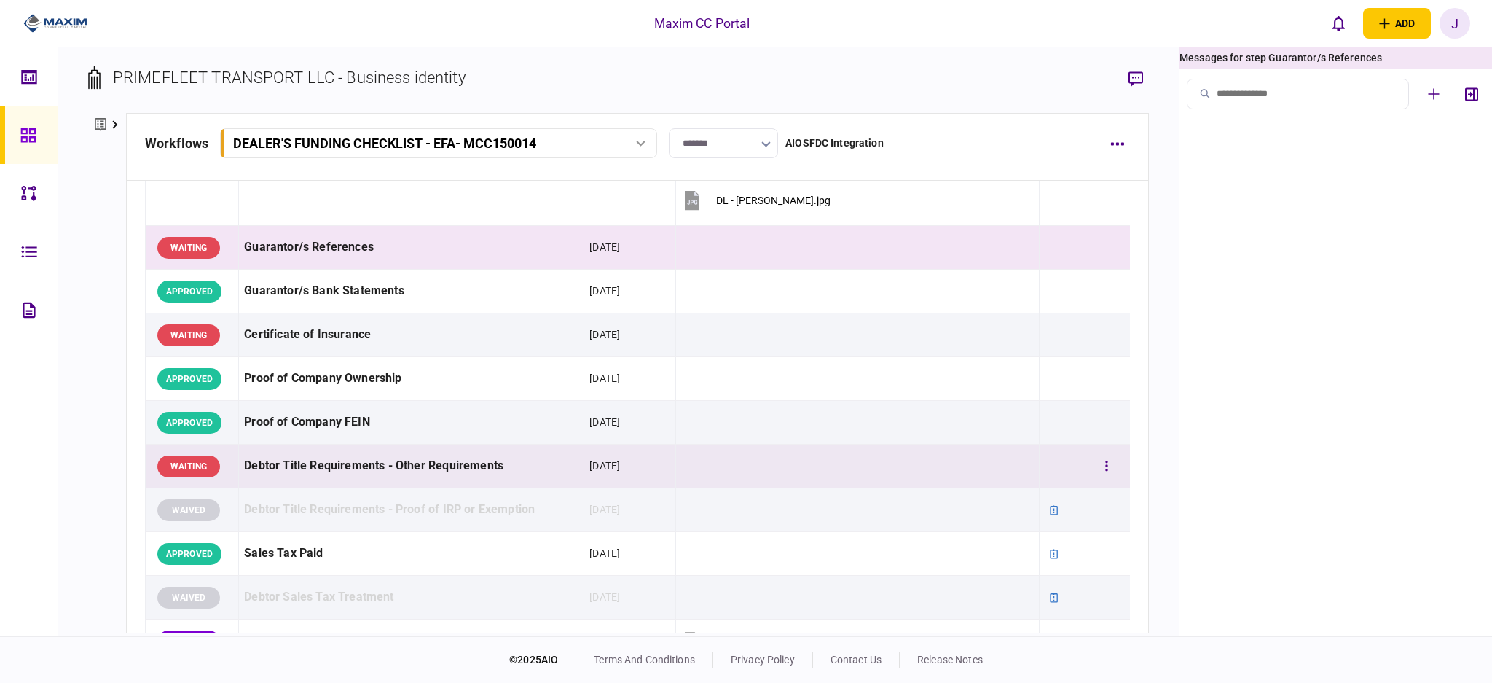
scroll to position [583, 0]
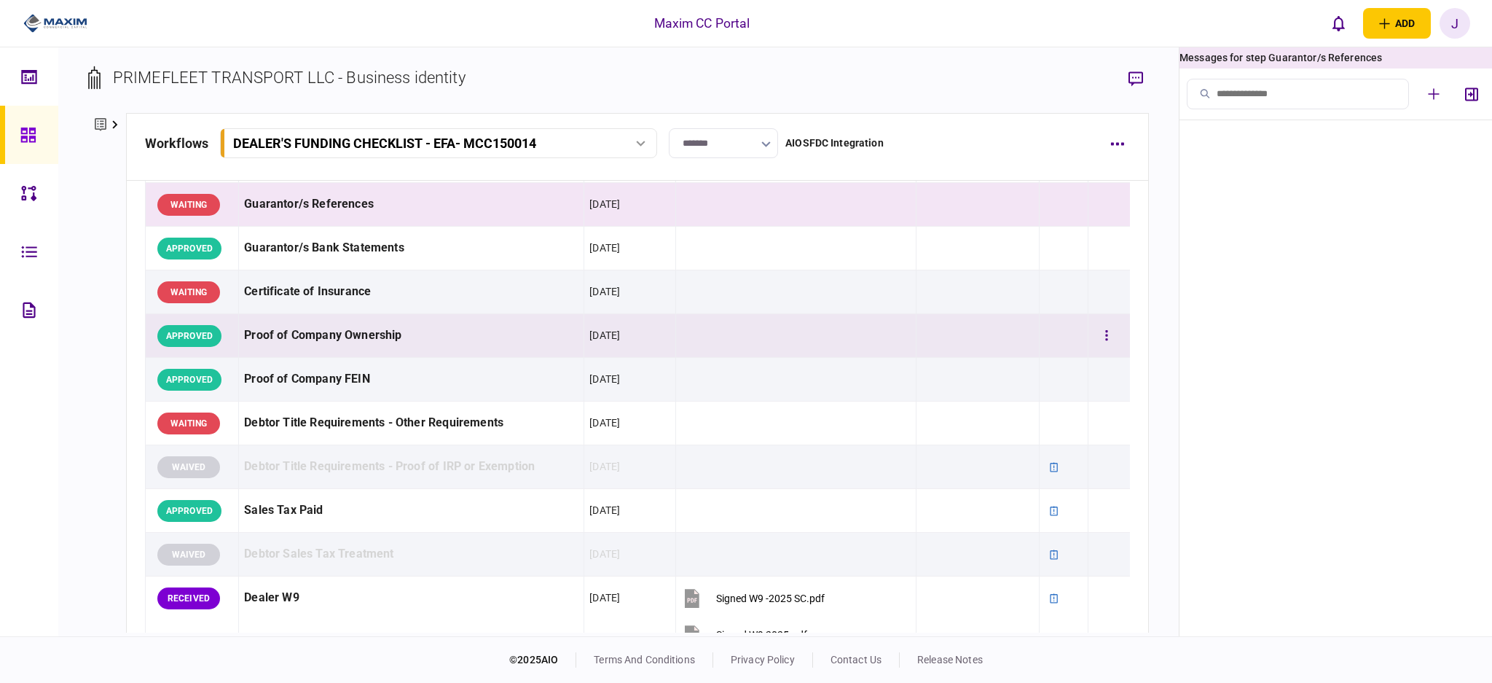
click at [347, 337] on div "Proof of Company Ownership" at bounding box center [411, 335] width 334 height 33
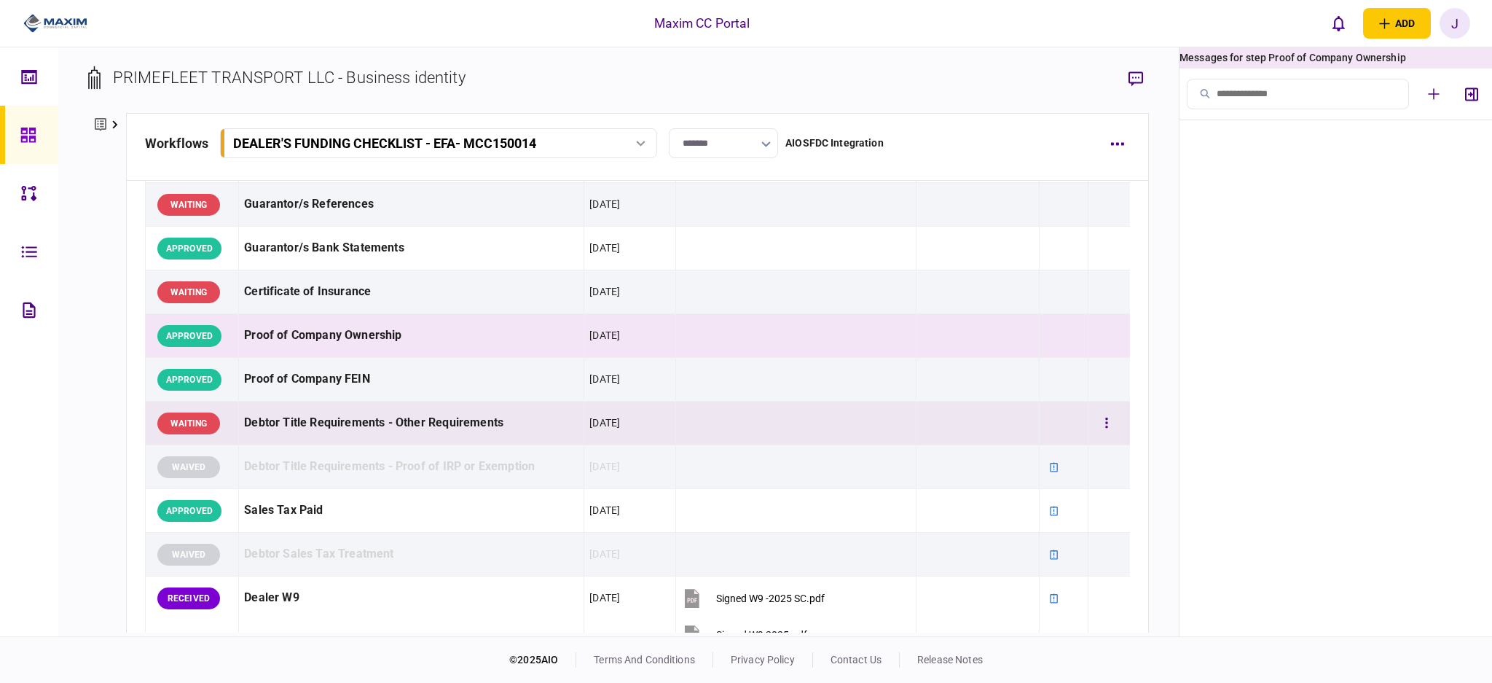
click at [346, 414] on div "Debtor Title Requirements - Other Requirements" at bounding box center [411, 422] width 334 height 33
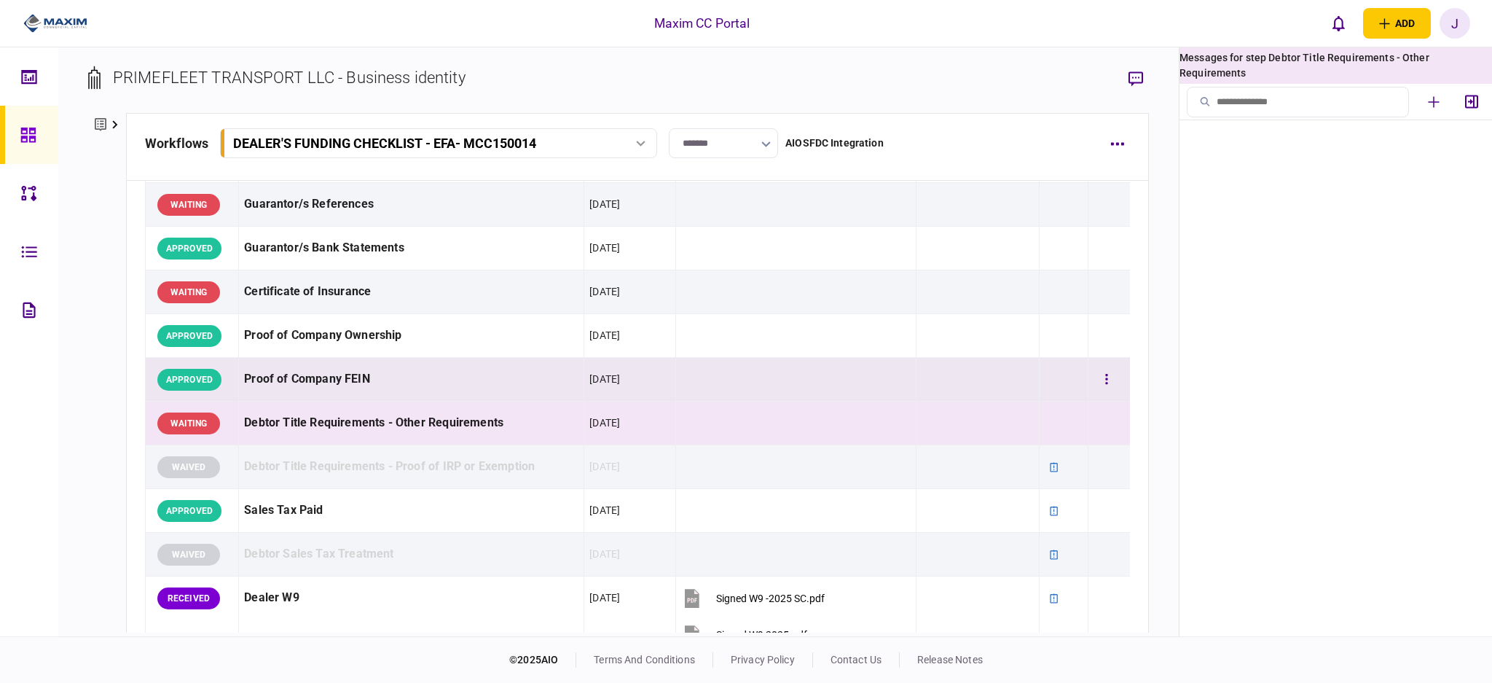
click at [304, 385] on div "Proof of Company FEIN" at bounding box center [411, 379] width 334 height 33
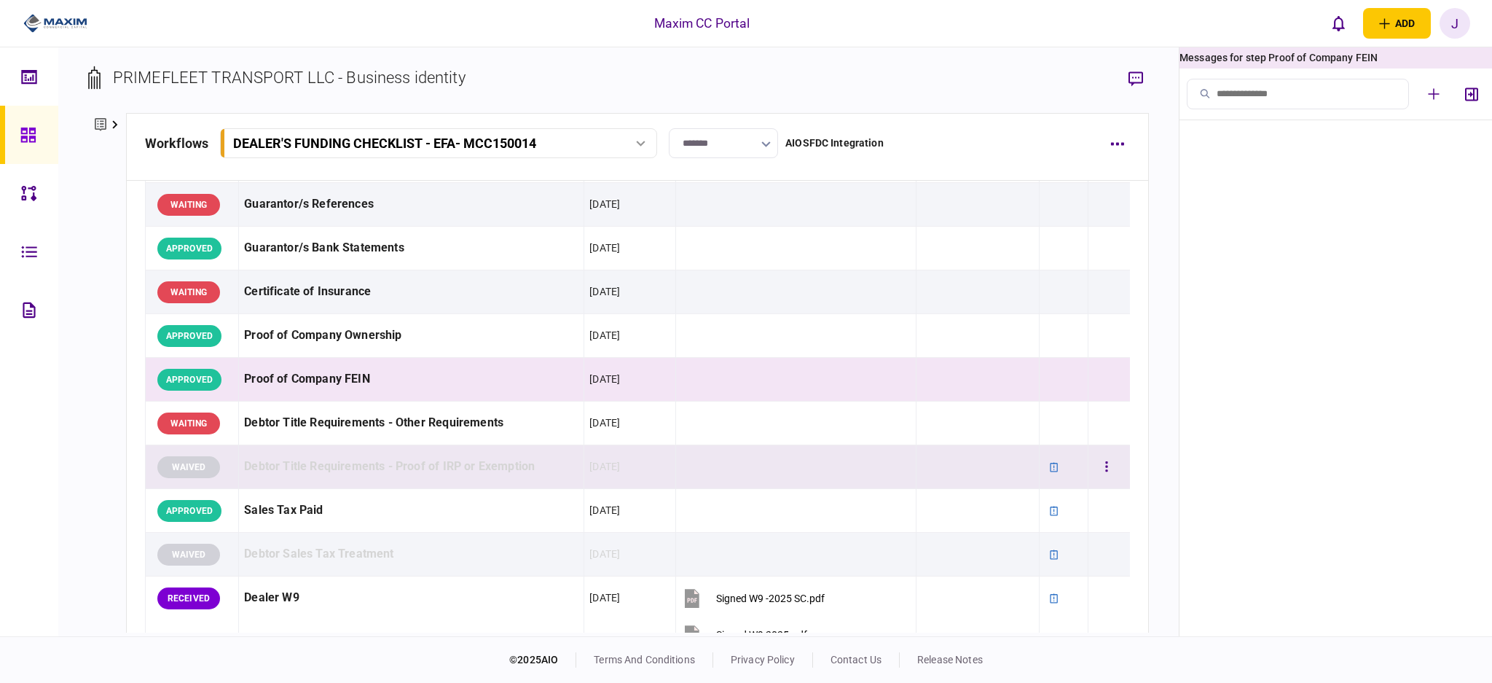
click at [331, 476] on div "Debtor Title Requirements - Proof of IRP or Exemption" at bounding box center [411, 466] width 334 height 33
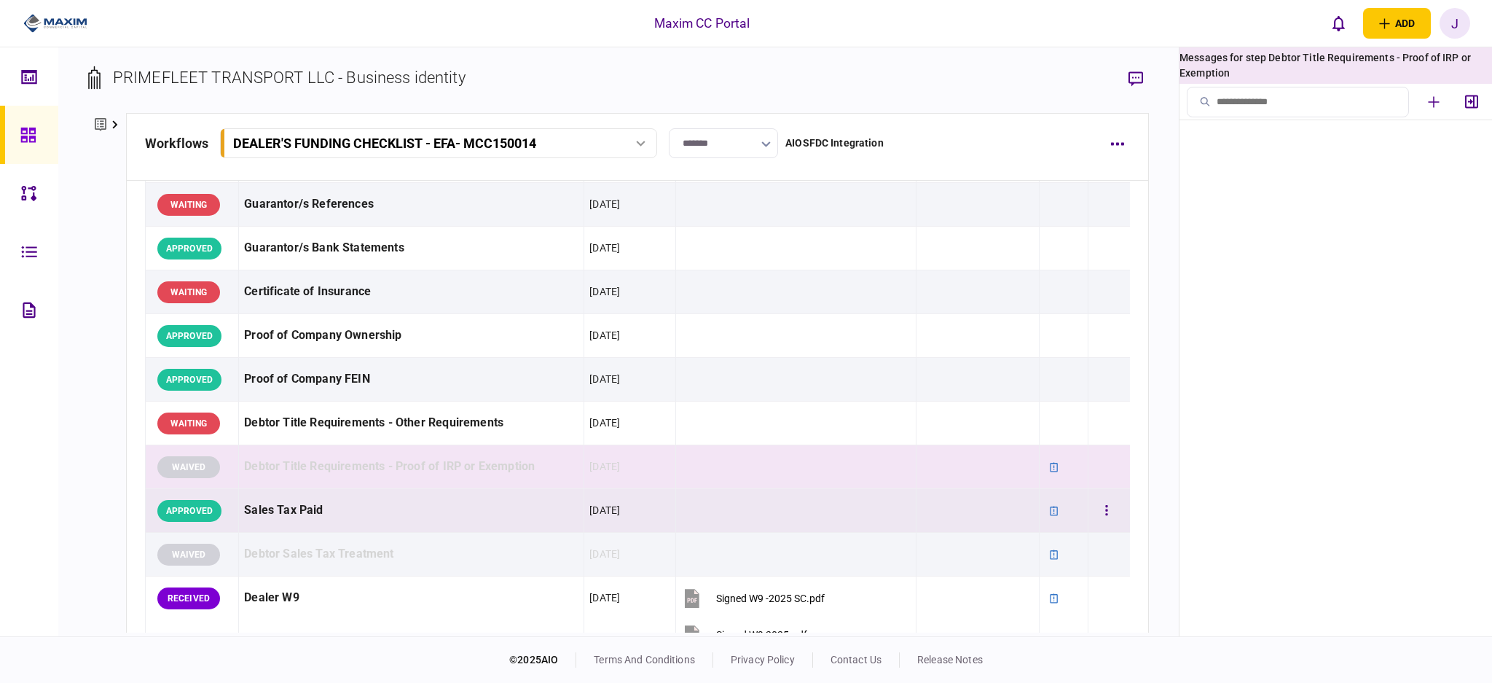
click at [324, 511] on div "Sales Tax Paid" at bounding box center [411, 510] width 334 height 33
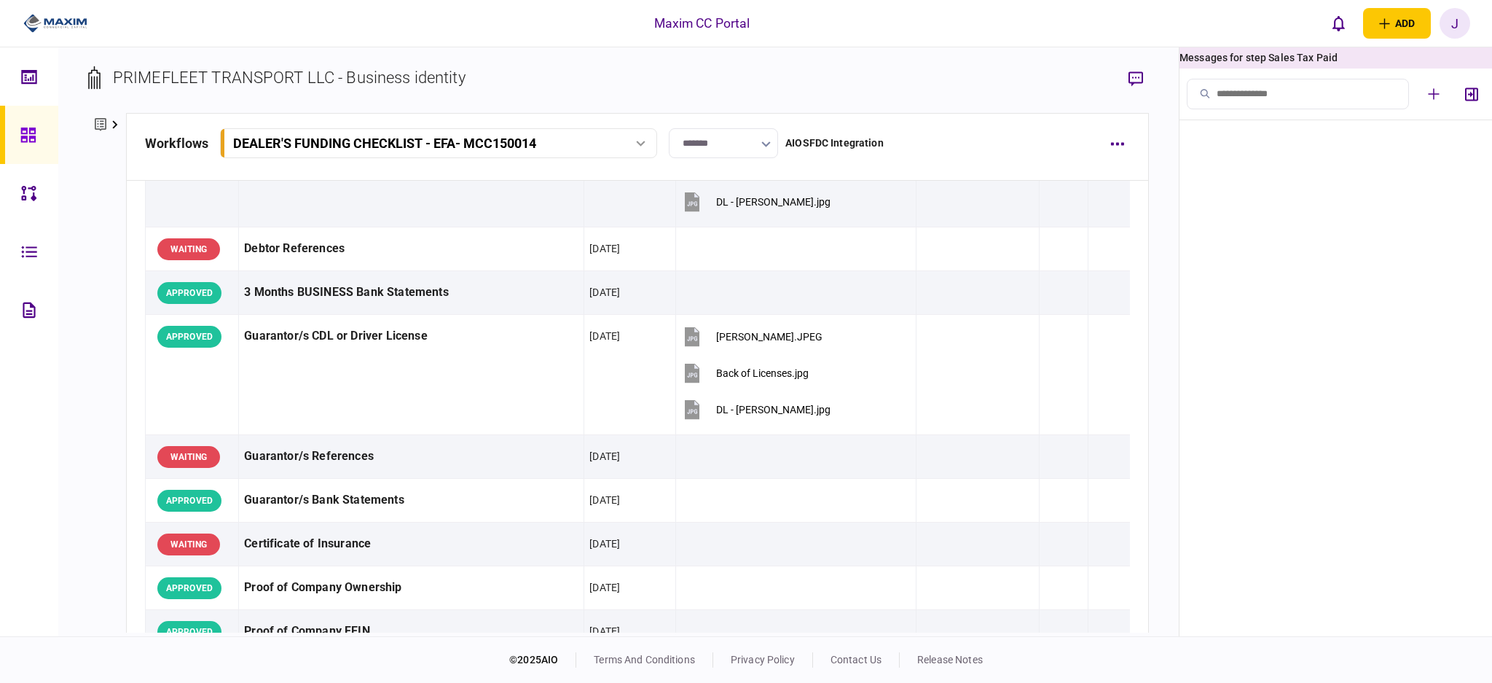
scroll to position [0, 0]
